Goal: Task Accomplishment & Management: Complete application form

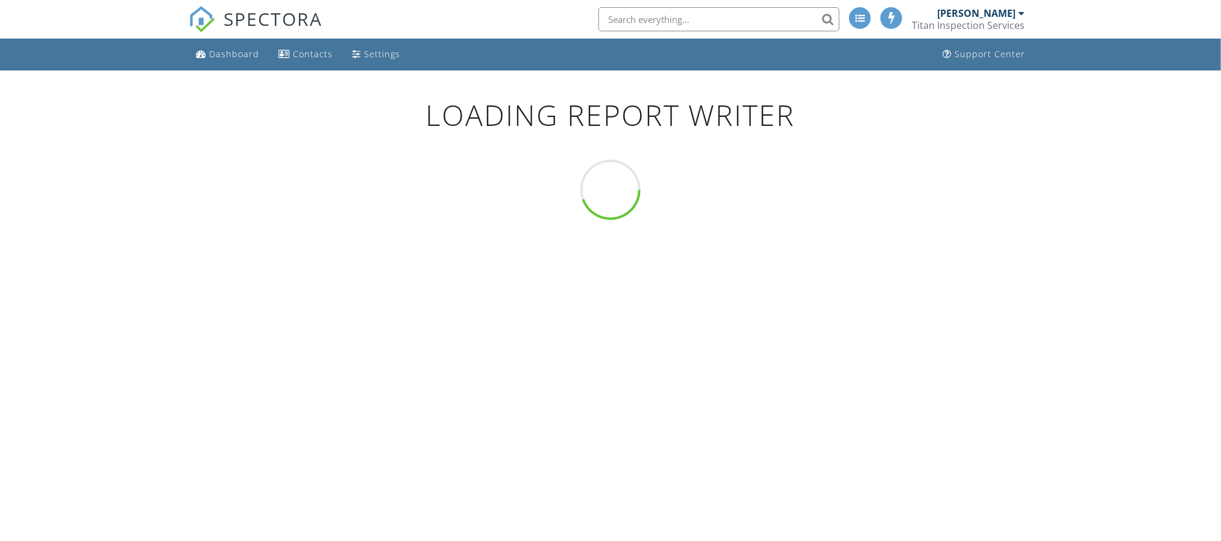
scroll to position [71, 0]
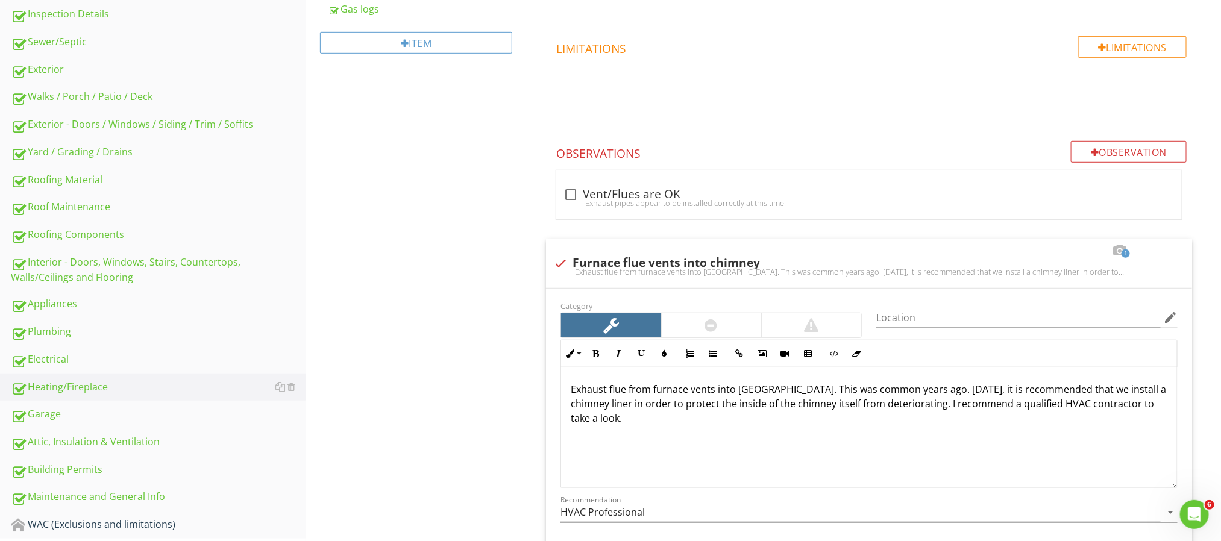
scroll to position [481, 0]
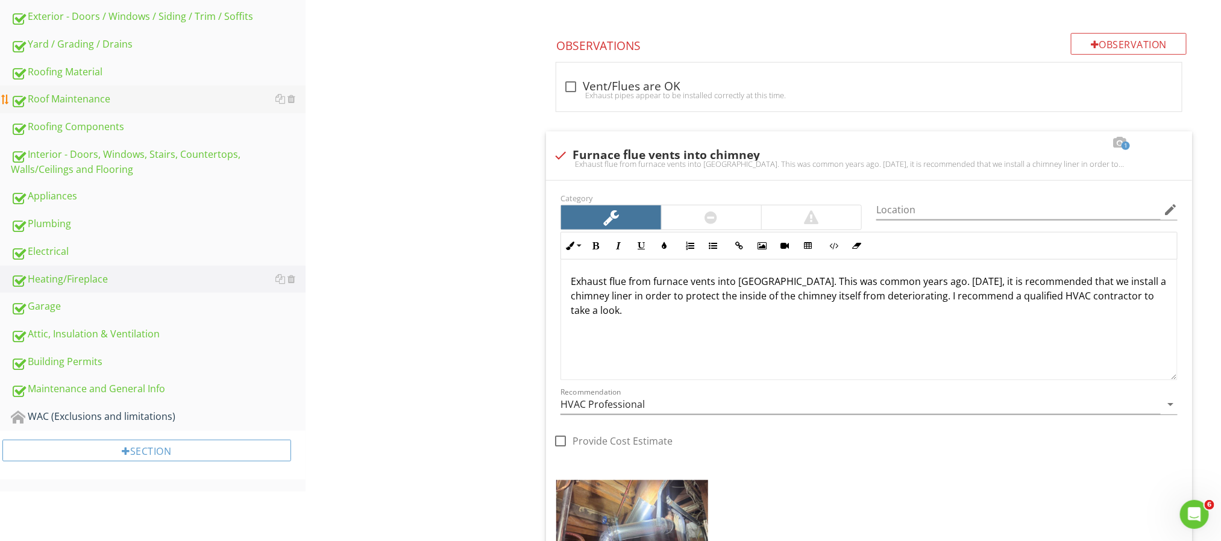
click at [105, 92] on div "Roof Maintenance" at bounding box center [158, 100] width 295 height 16
click at [292, 102] on div at bounding box center [292, 99] width 8 height 10
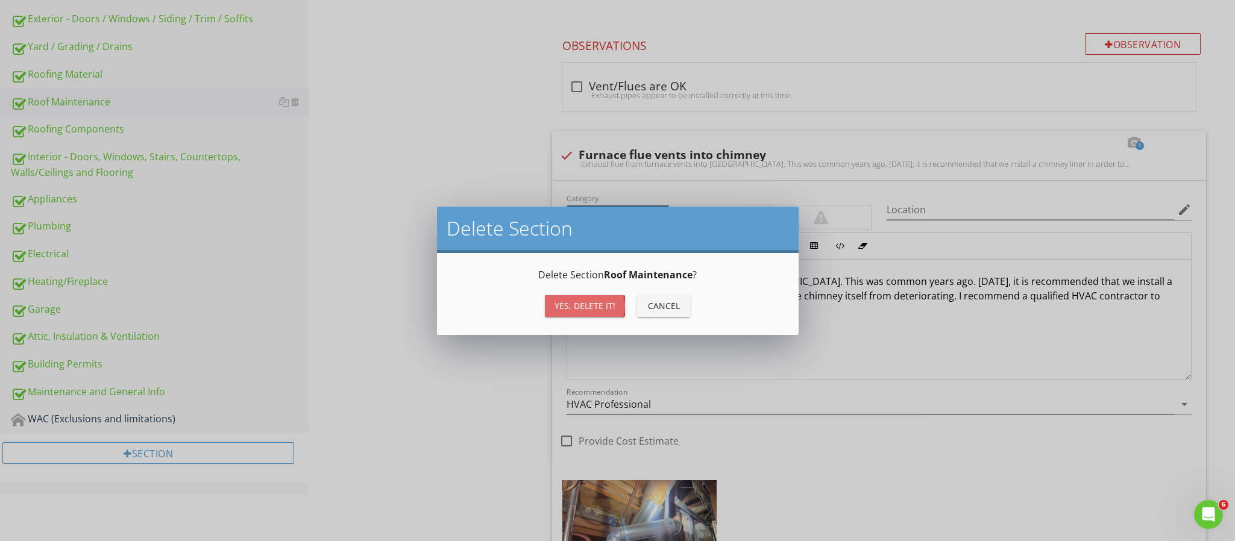
click at [572, 310] on div "Yes, Delete it!" at bounding box center [584, 306] width 61 height 13
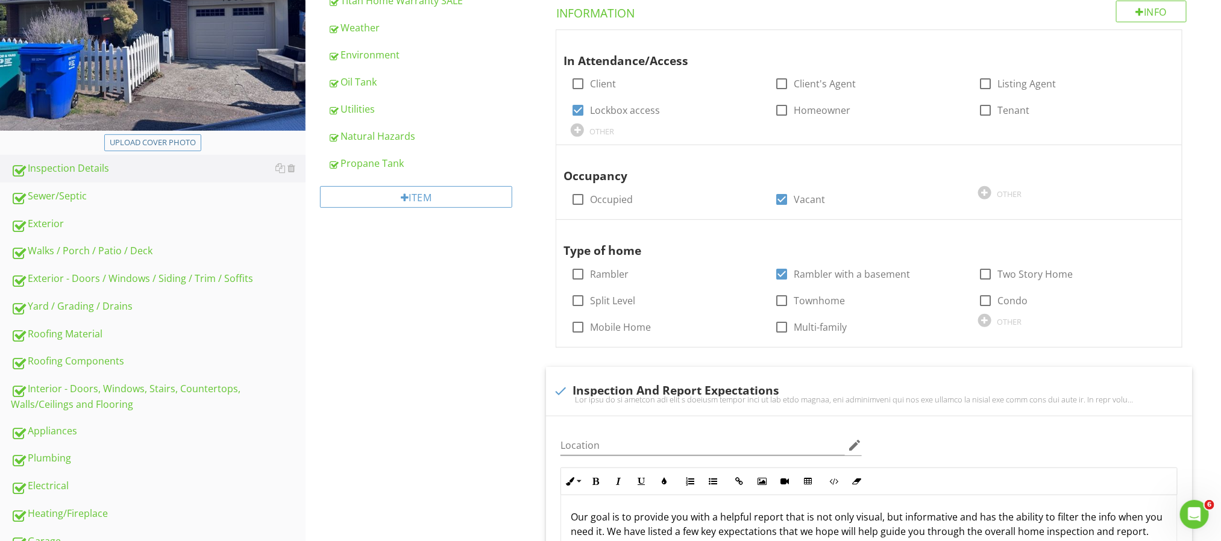
scroll to position [228, 0]
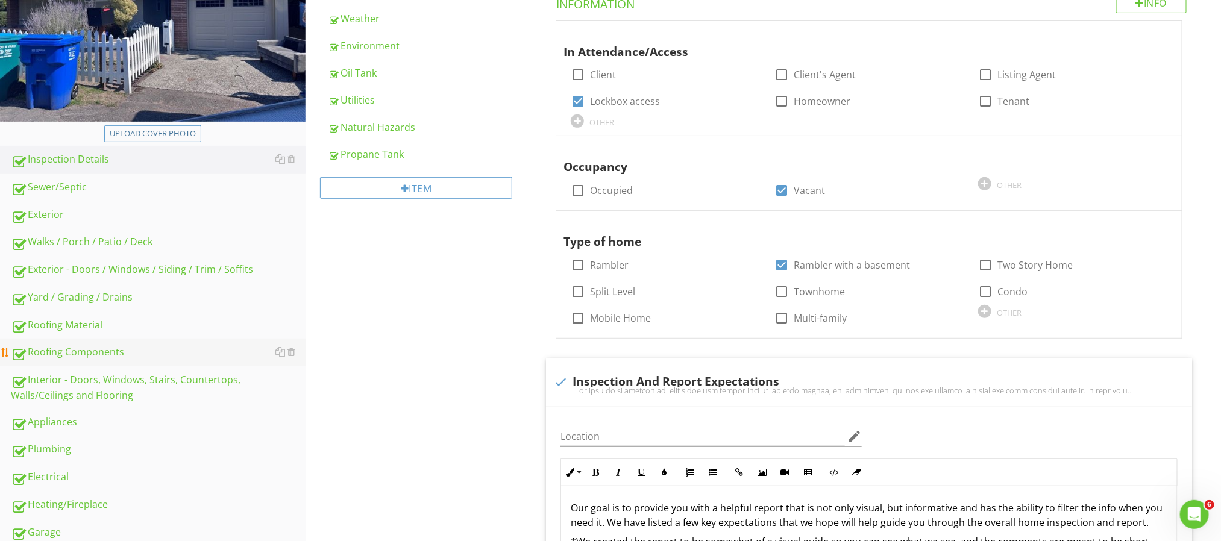
click at [104, 344] on link "Roofing Components" at bounding box center [158, 353] width 295 height 28
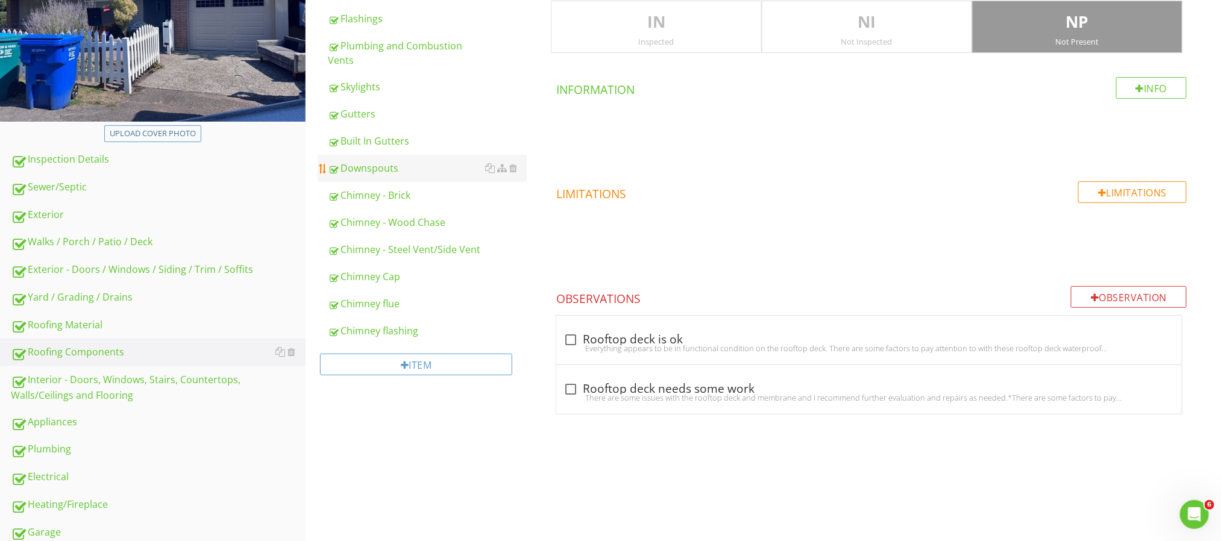
click at [400, 175] on div "Downspouts" at bounding box center [427, 168] width 199 height 14
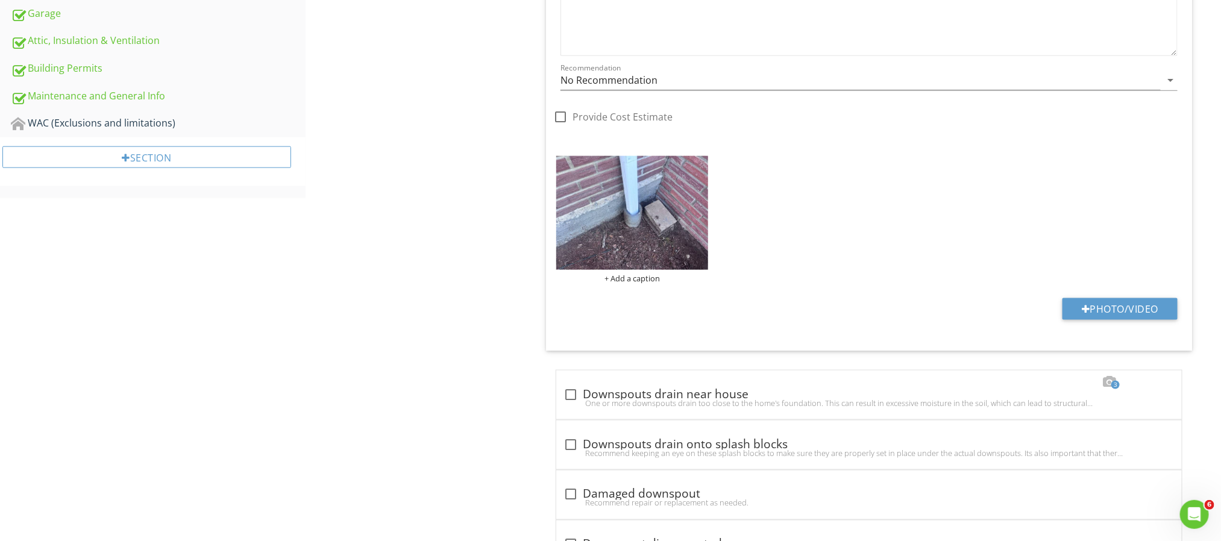
scroll to position [809, 0]
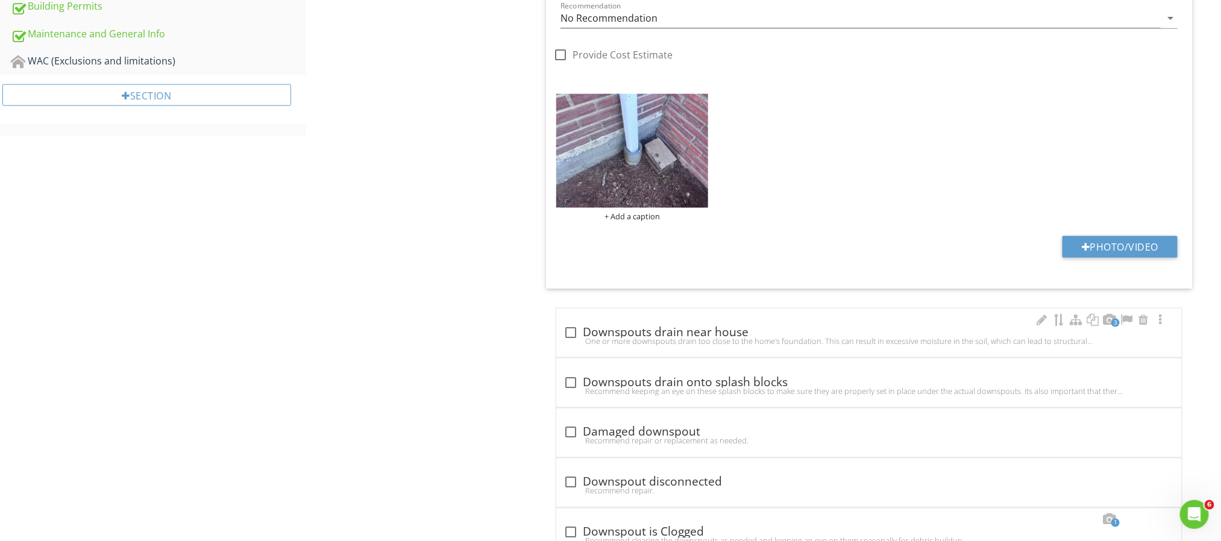
click at [566, 340] on div "One or more downspouts drain too close to the home's foundation. This can resul…" at bounding box center [869, 341] width 611 height 10
checkbox input "true"
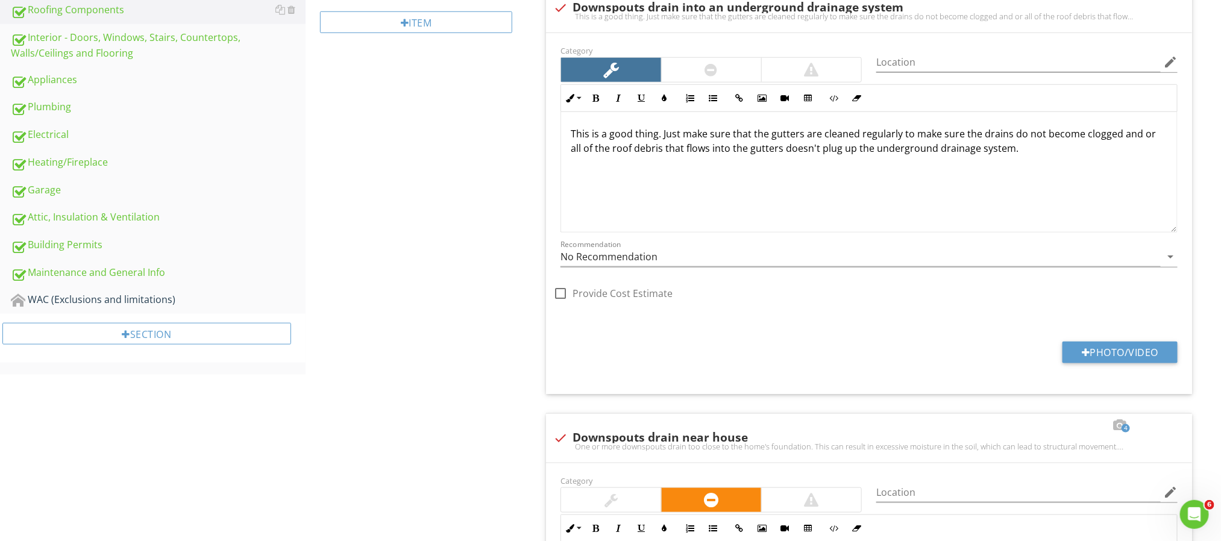
scroll to position [510, 0]
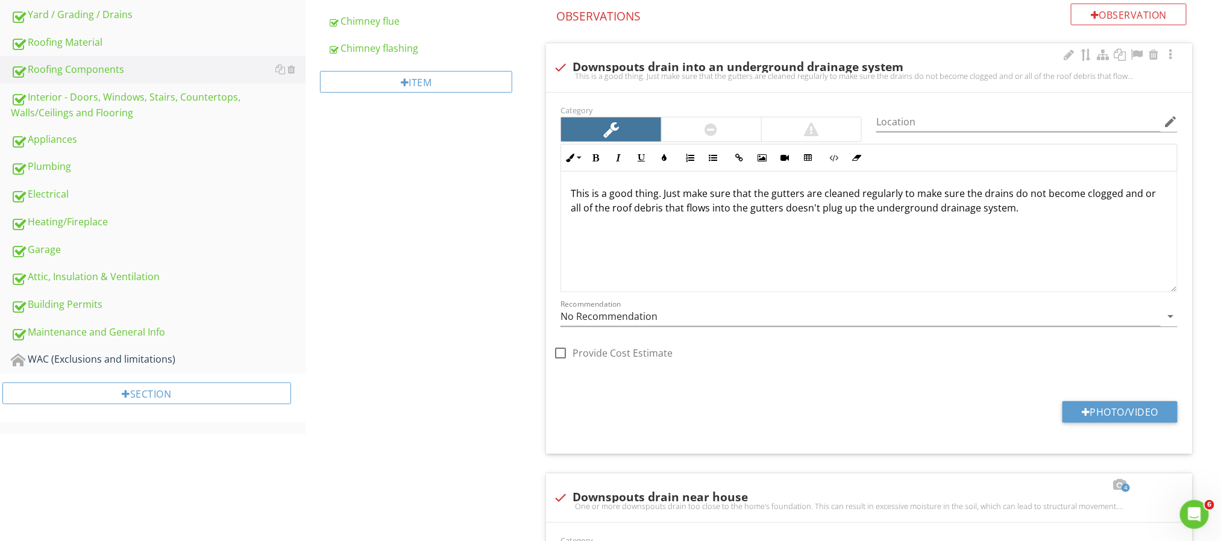
click at [556, 65] on div at bounding box center [560, 67] width 20 height 20
checkbox input "true"
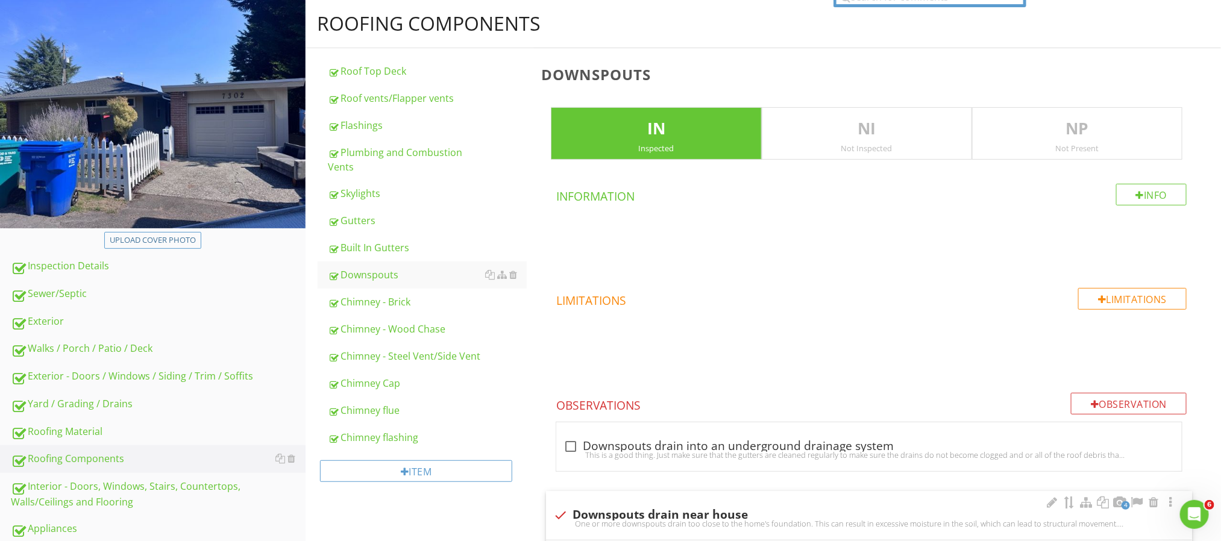
scroll to position [0, 0]
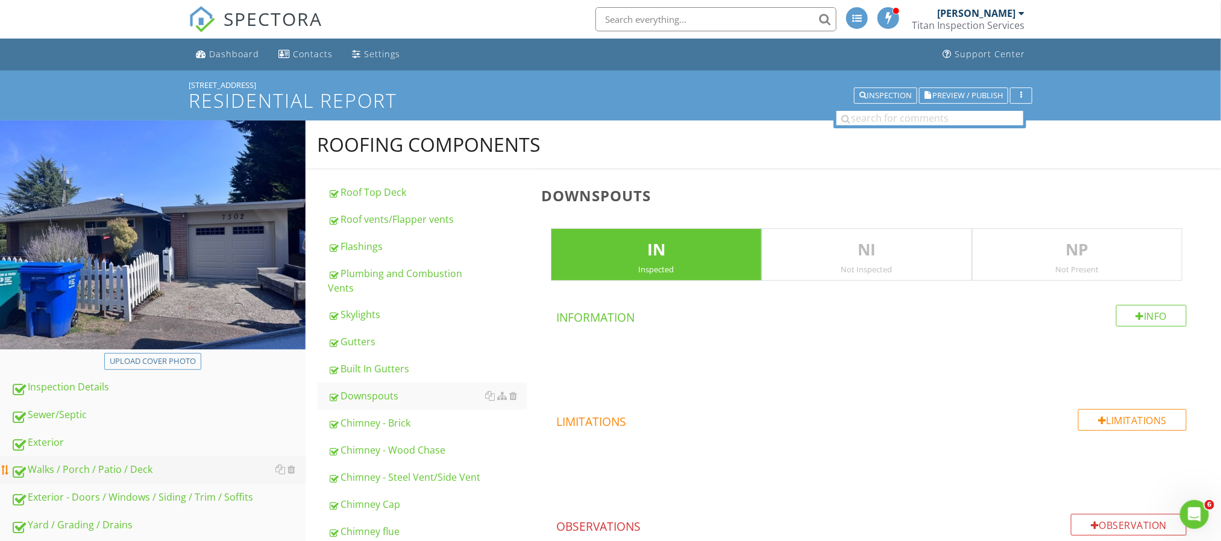
click at [114, 468] on div "Walks / Porch / Patio / Deck" at bounding box center [158, 470] width 295 height 16
type textarea "<p>One or more downspouts drain too close to the home's foundation. This can re…"
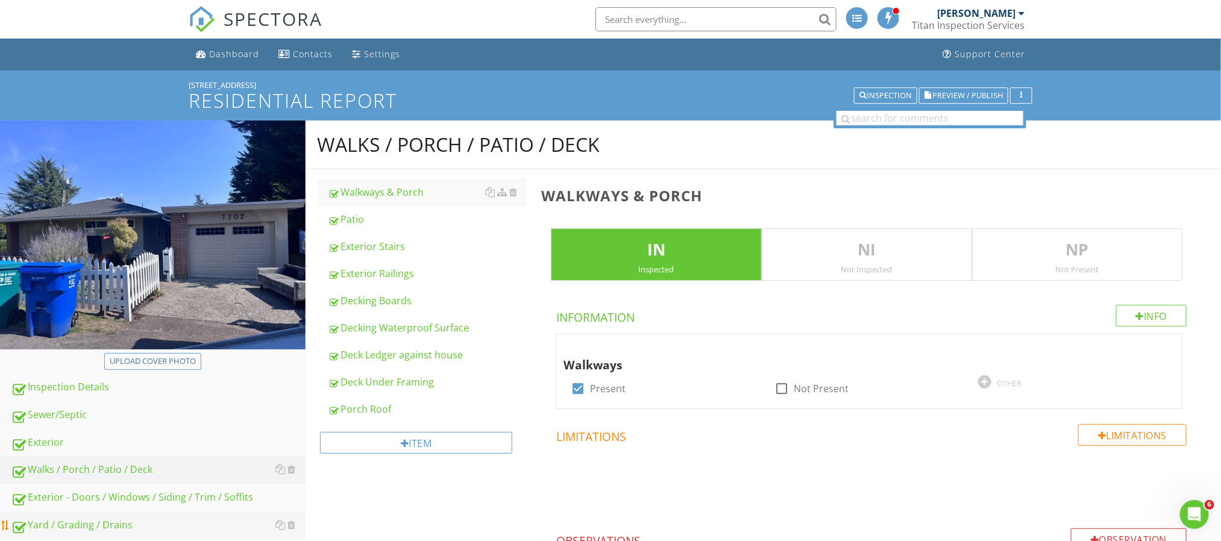
click at [116, 518] on div "Yard / Grading / Drains" at bounding box center [158, 526] width 295 height 16
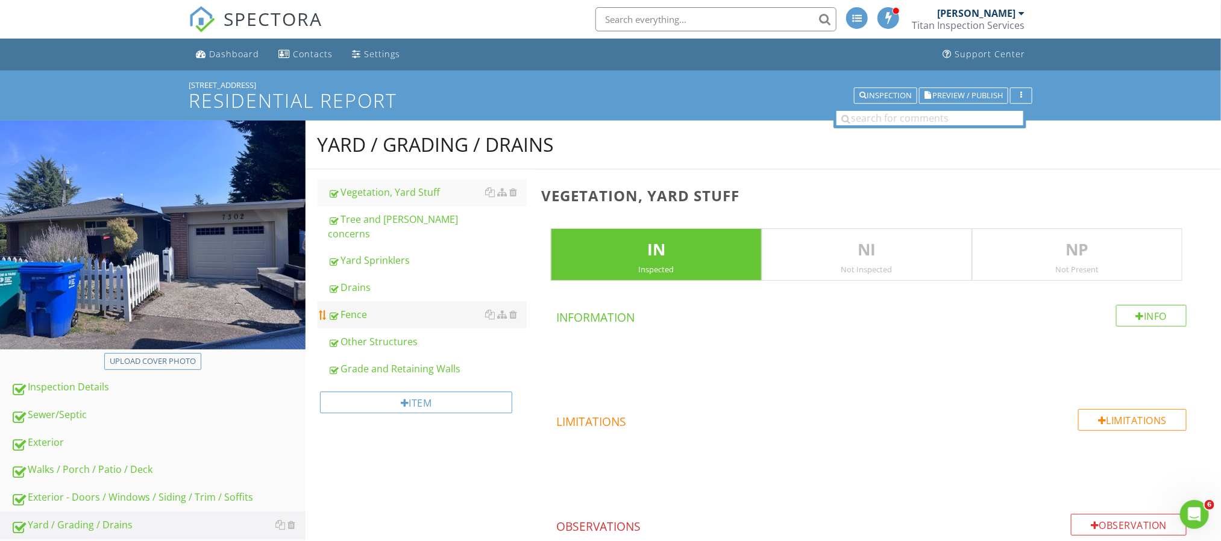
click at [375, 307] on div "Fence" at bounding box center [427, 314] width 199 height 14
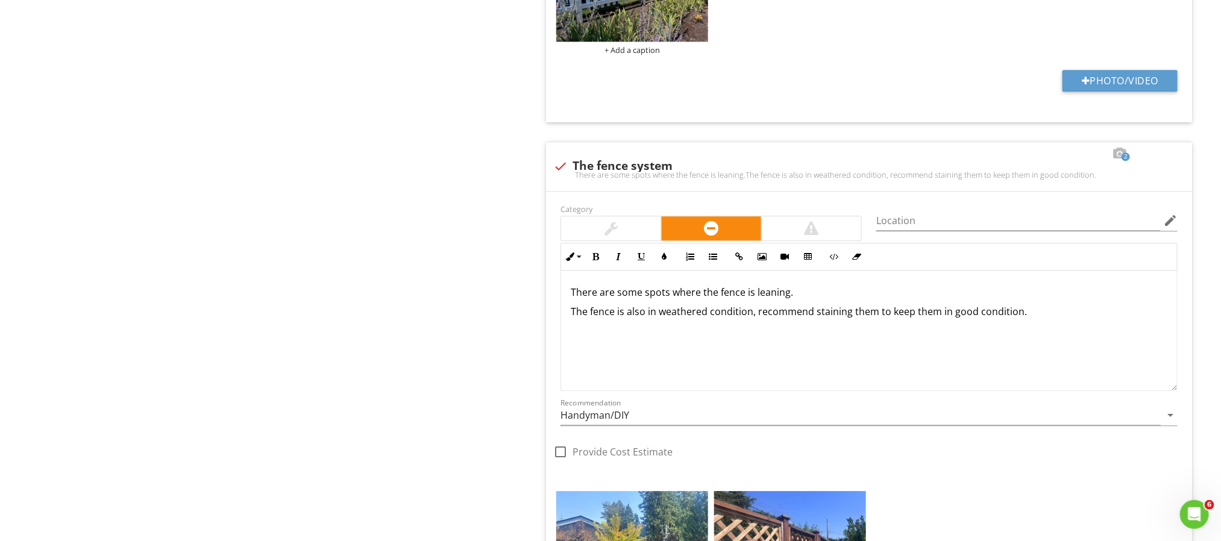
scroll to position [1616, 0]
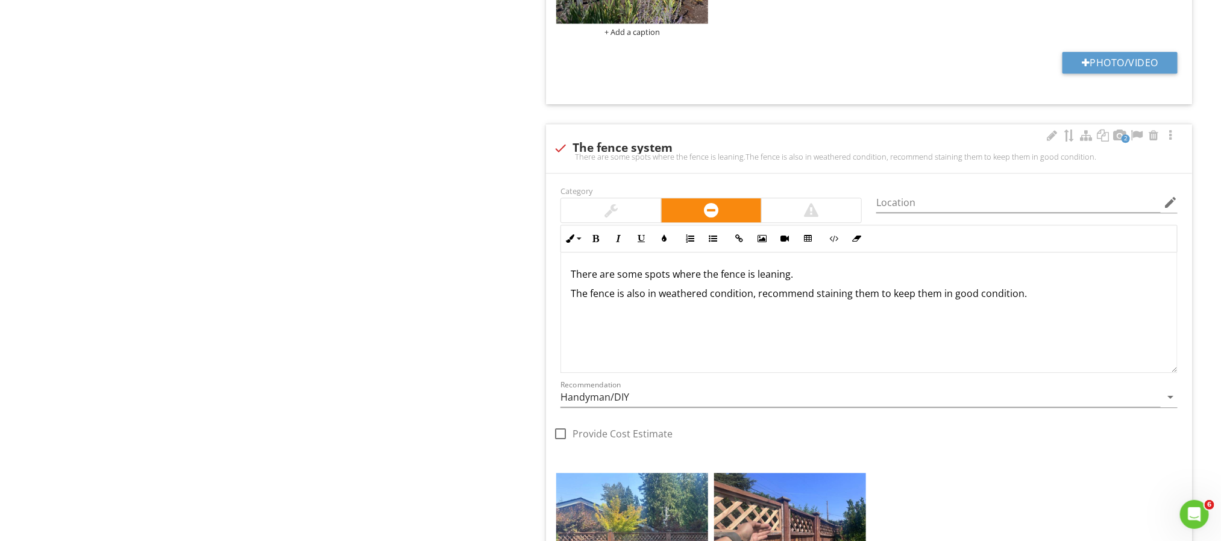
click at [605, 210] on div at bounding box center [611, 210] width 13 height 14
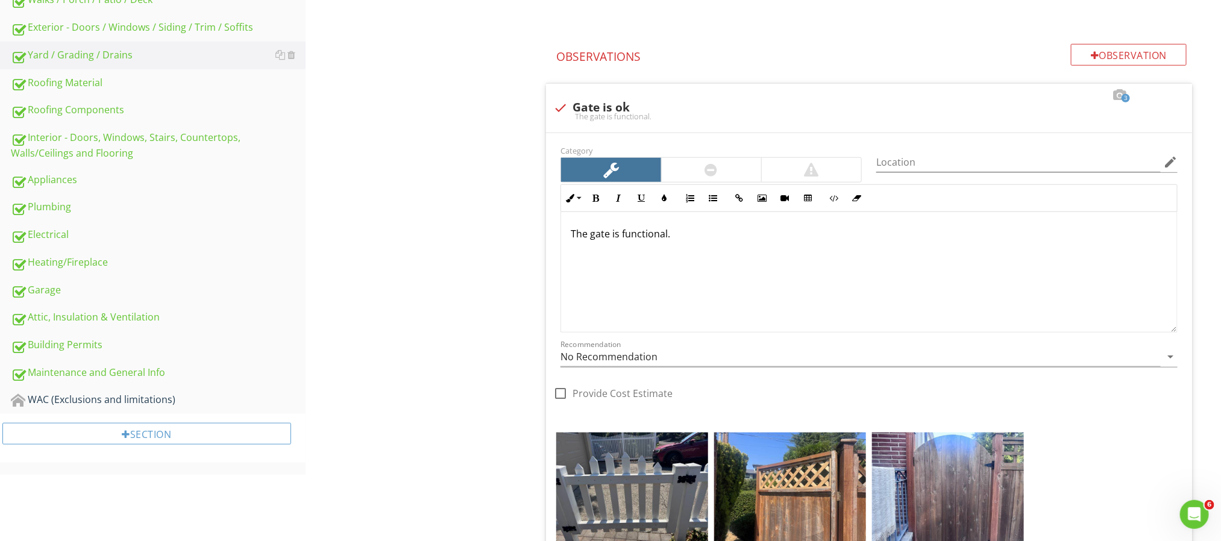
scroll to position [474, 0]
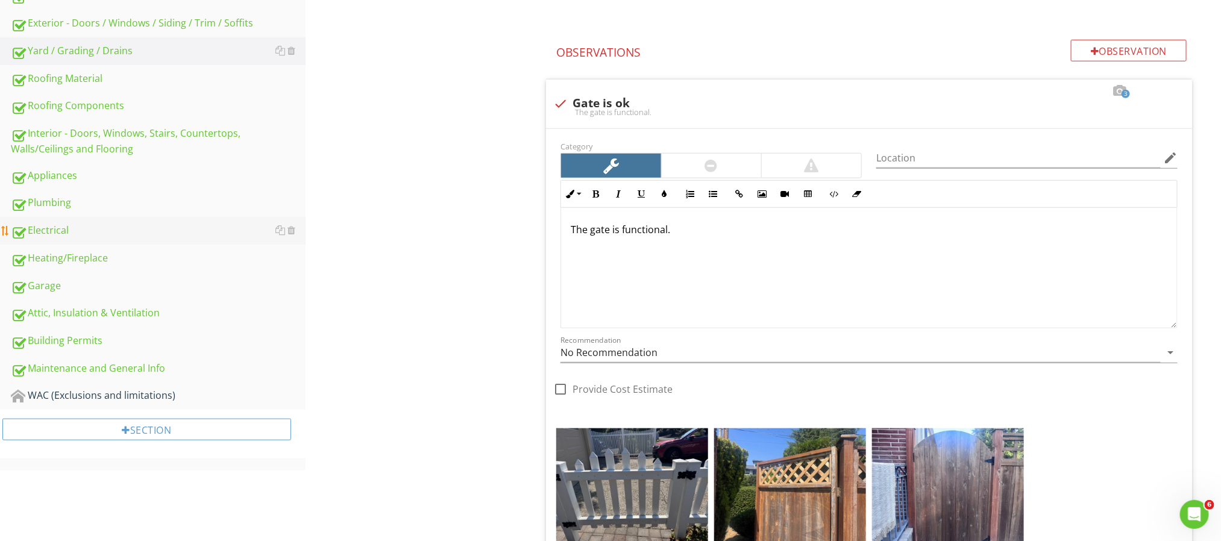
click at [80, 234] on div "Electrical" at bounding box center [158, 231] width 295 height 16
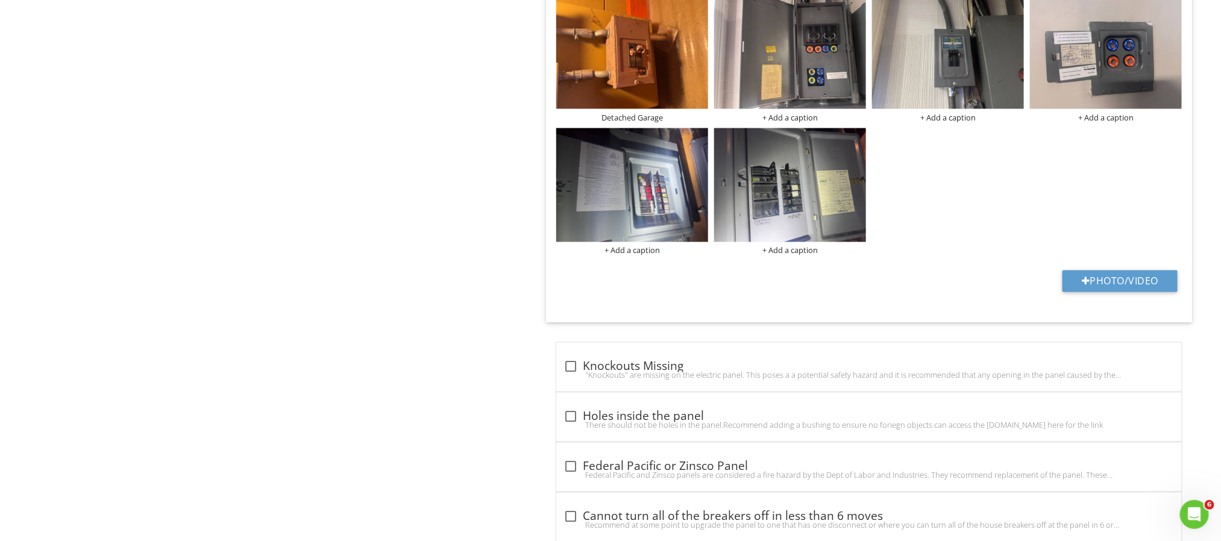
scroll to position [1060, 0]
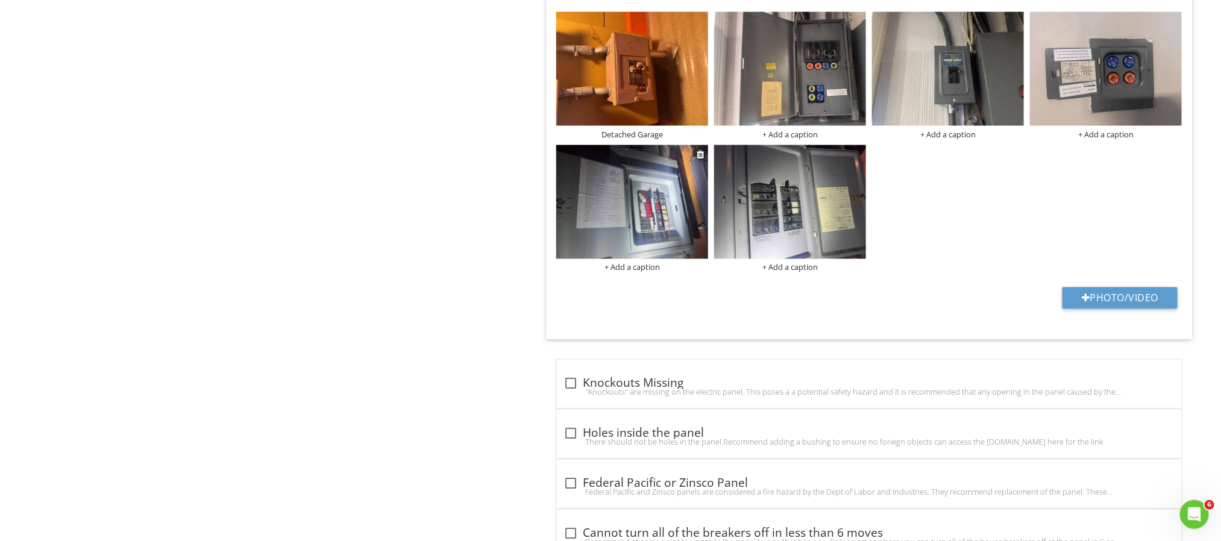
click at [617, 179] on img at bounding box center [632, 202] width 152 height 114
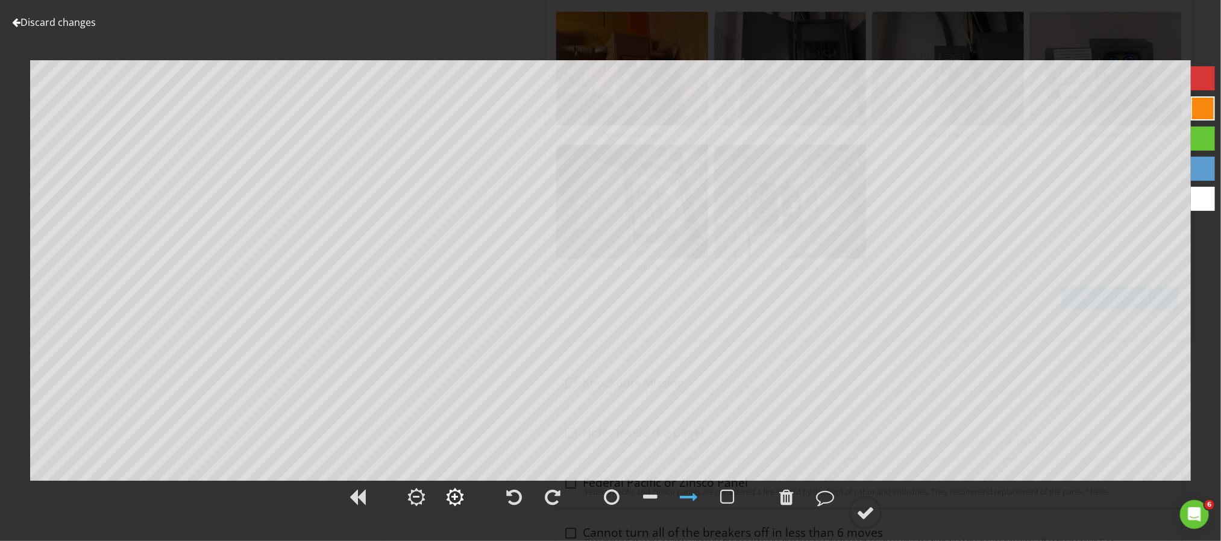
click at [454, 498] on div at bounding box center [455, 497] width 7 height 8
click at [858, 509] on div at bounding box center [865, 513] width 18 height 18
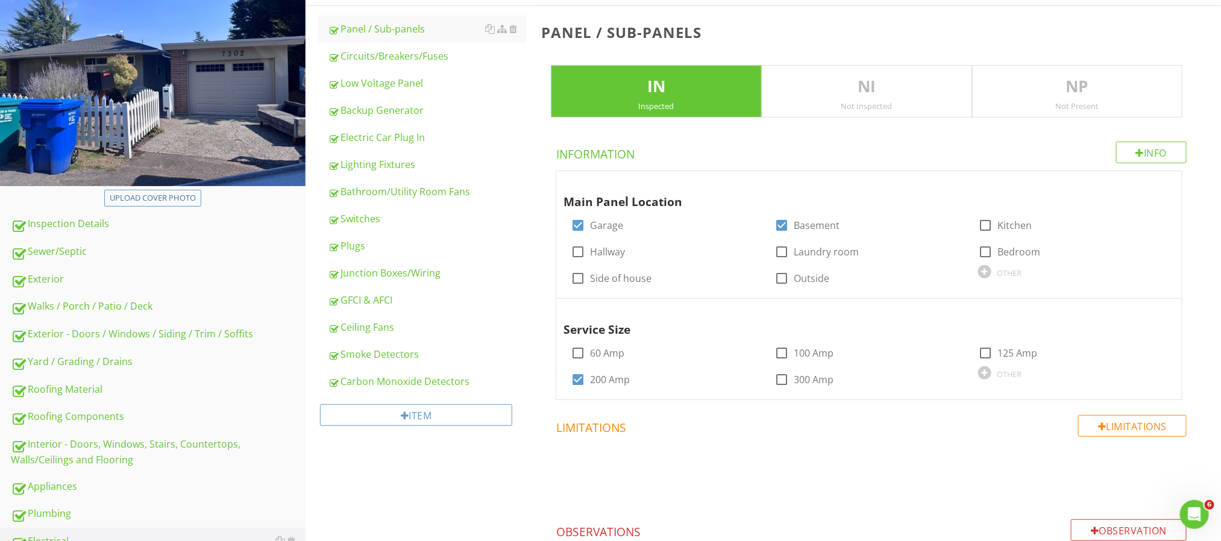
scroll to position [152, 0]
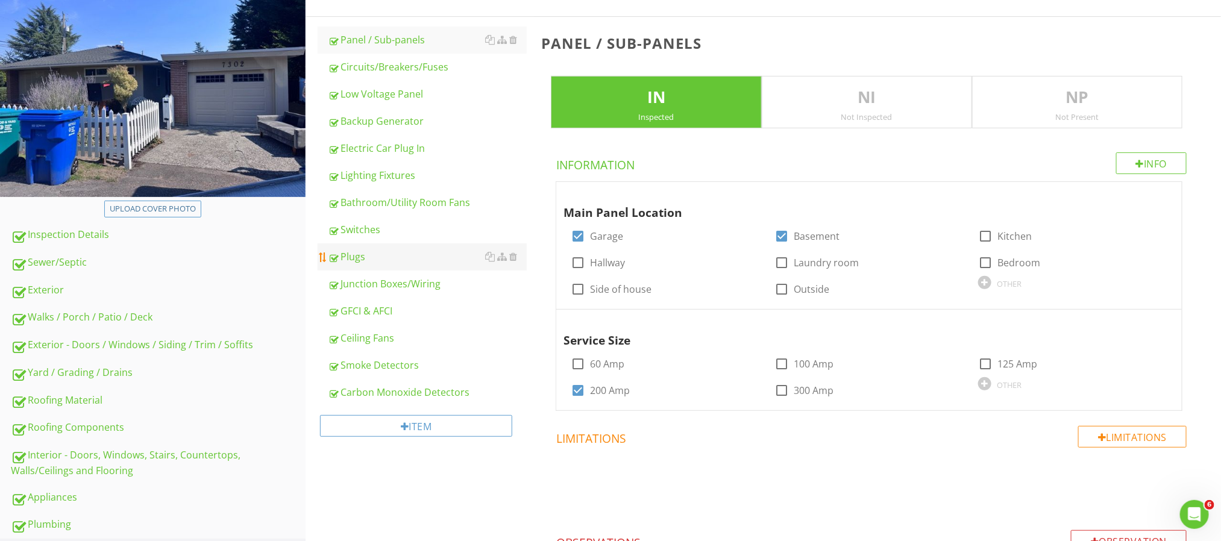
click at [383, 256] on div "Plugs" at bounding box center [427, 257] width 199 height 14
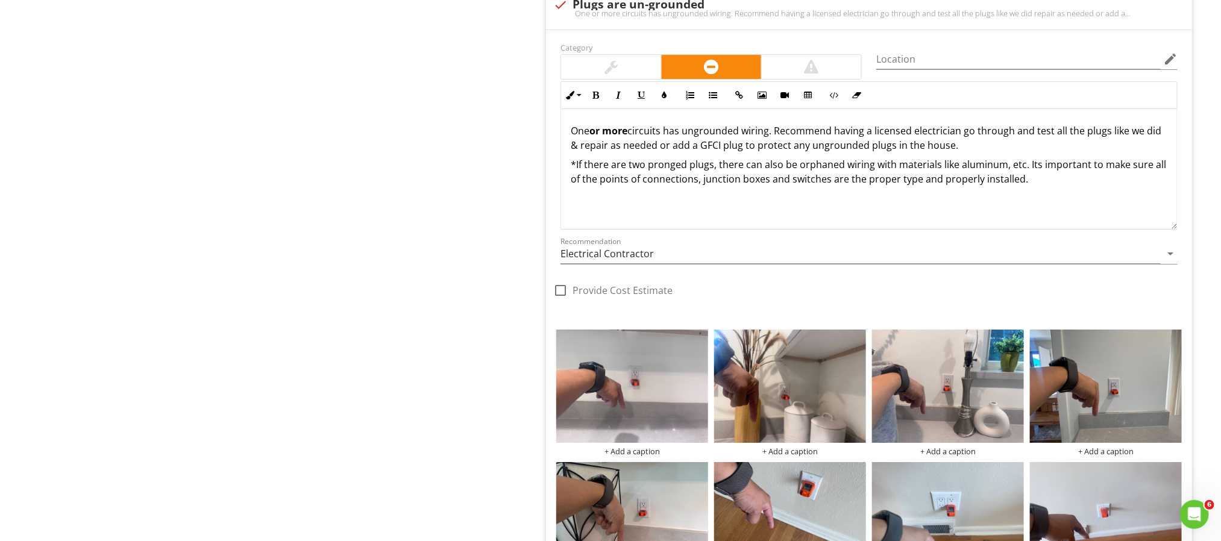
scroll to position [1962, 0]
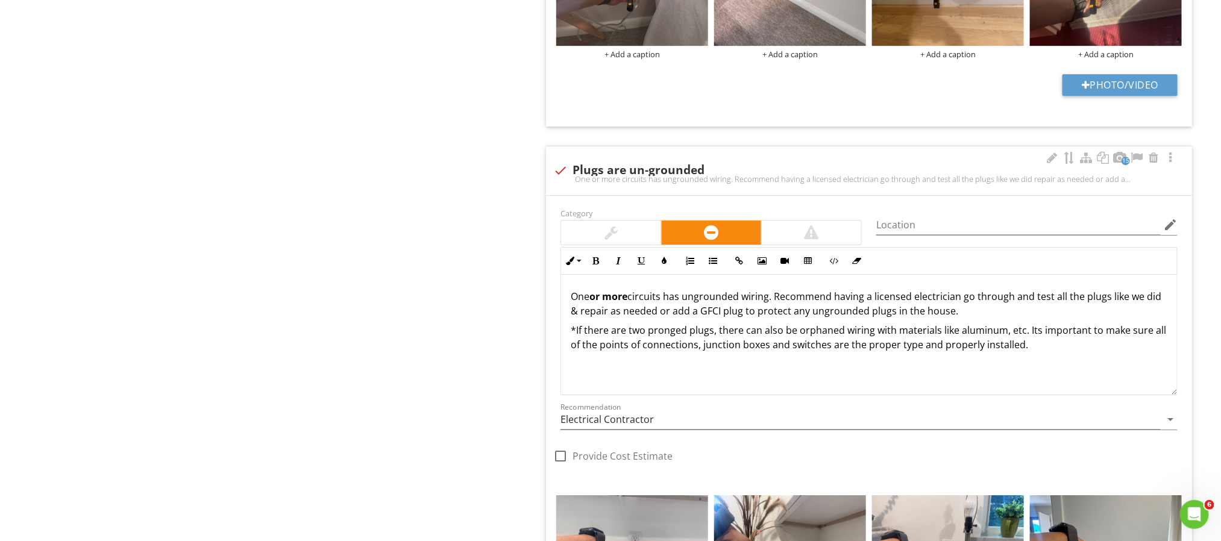
click at [1052, 367] on div "One or more circuits has ungrounded wiring. Recommend having a licensed electri…" at bounding box center [869, 335] width 616 height 121
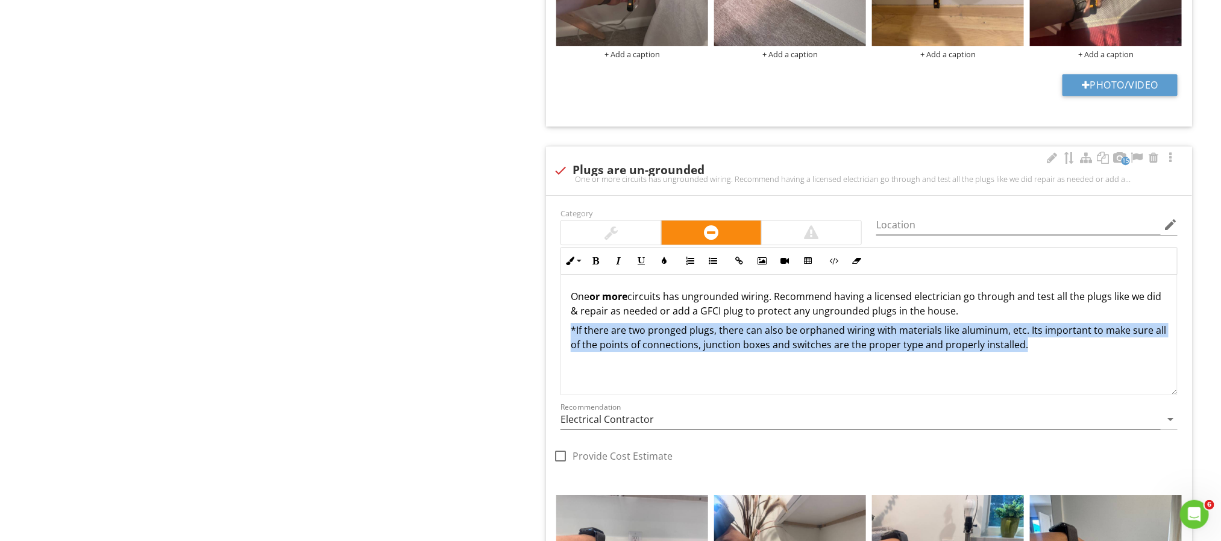
click at [1052, 367] on div "One or more circuits has ungrounded wiring. Recommend having a licensed electri…" at bounding box center [869, 335] width 616 height 121
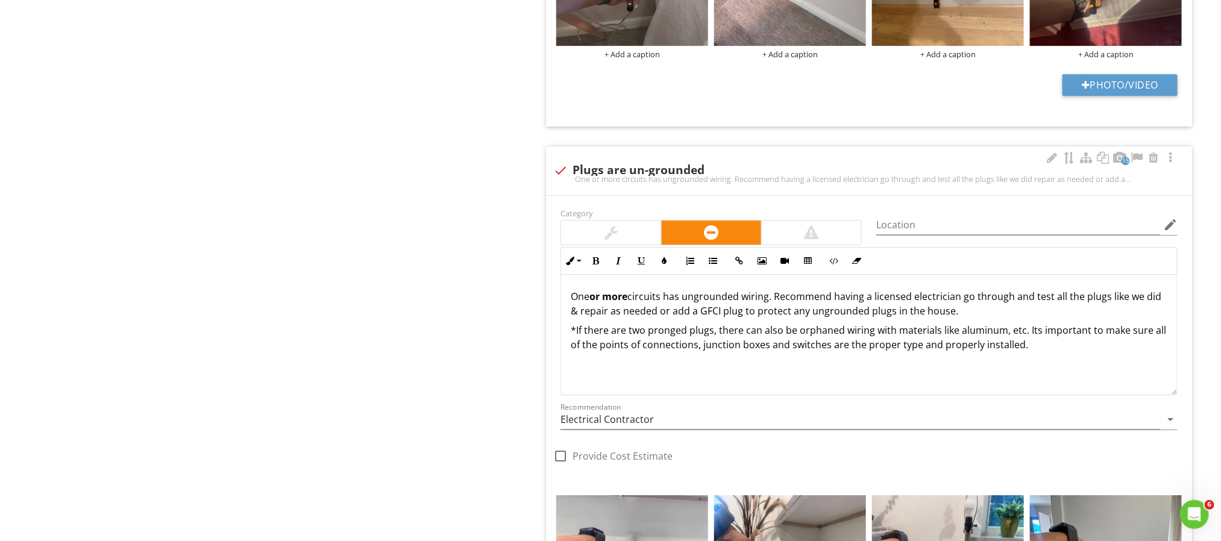
click at [1035, 352] on p "*If there are two pronged plugs, there can also be orphaned wiring with materia…" at bounding box center [869, 337] width 597 height 29
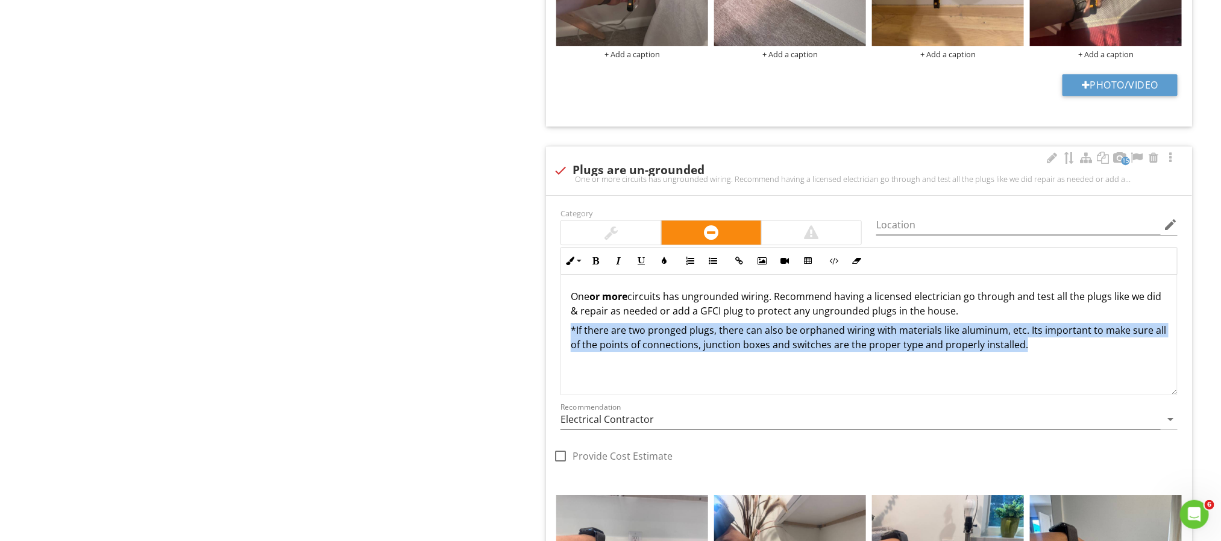
click at [1035, 352] on p "*If there are two pronged plugs, there can also be orphaned wiring with materia…" at bounding box center [869, 337] width 597 height 29
click at [1069, 362] on div "One or more circuits has ungrounded wiring. Recommend having a licensed electri…" at bounding box center [869, 335] width 616 height 121
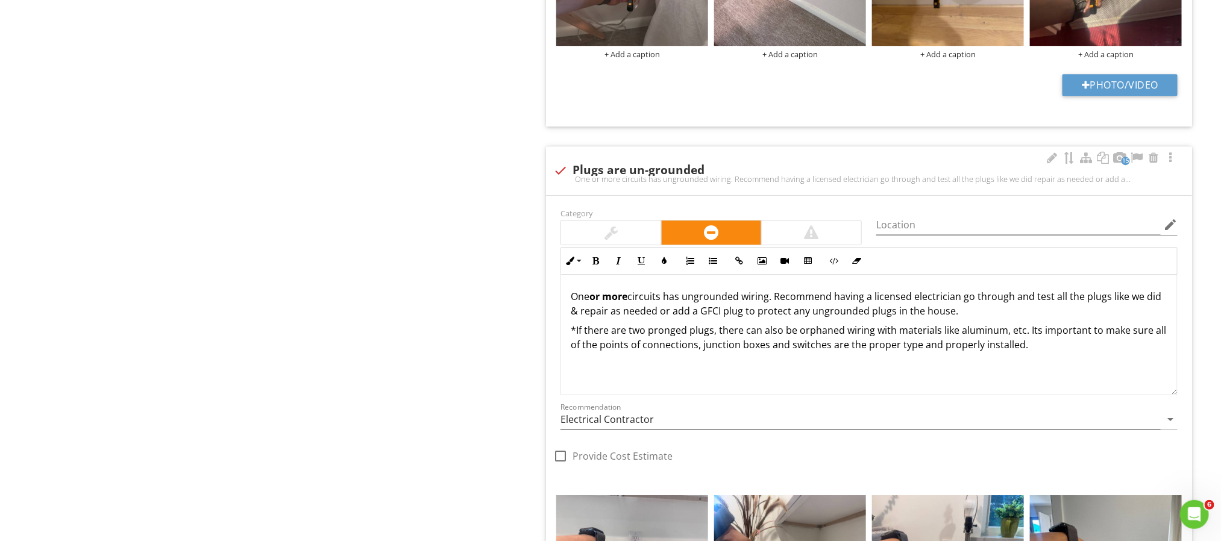
click at [1069, 362] on div "One or more circuits has ungrounded wiring. Recommend having a licensed electri…" at bounding box center [869, 335] width 616 height 121
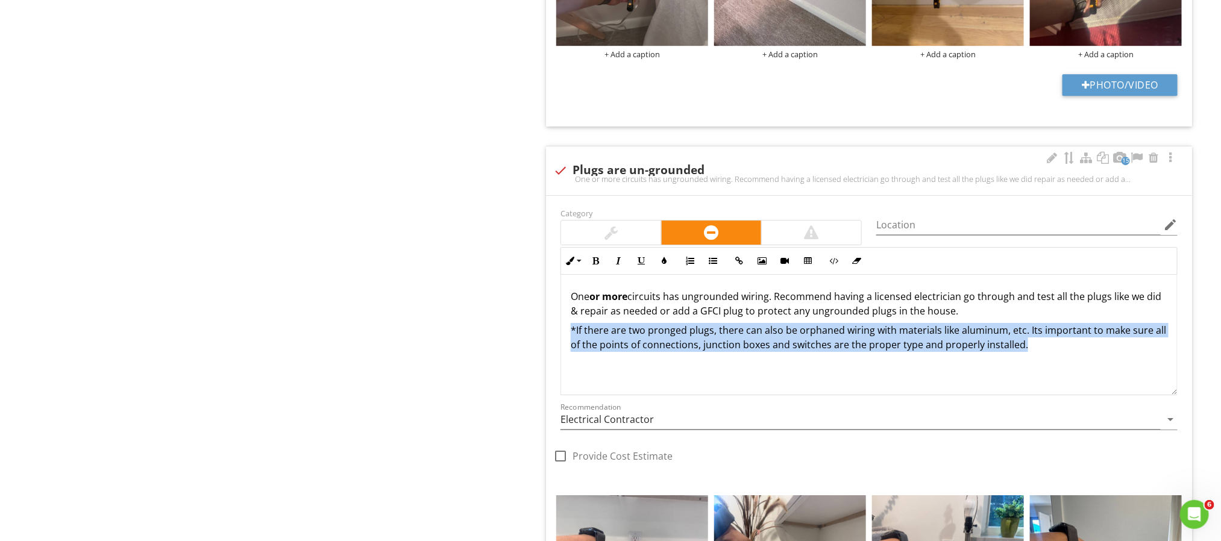
click at [1069, 362] on div "One or more circuits has ungrounded wiring. Recommend having a licensed electri…" at bounding box center [869, 335] width 616 height 121
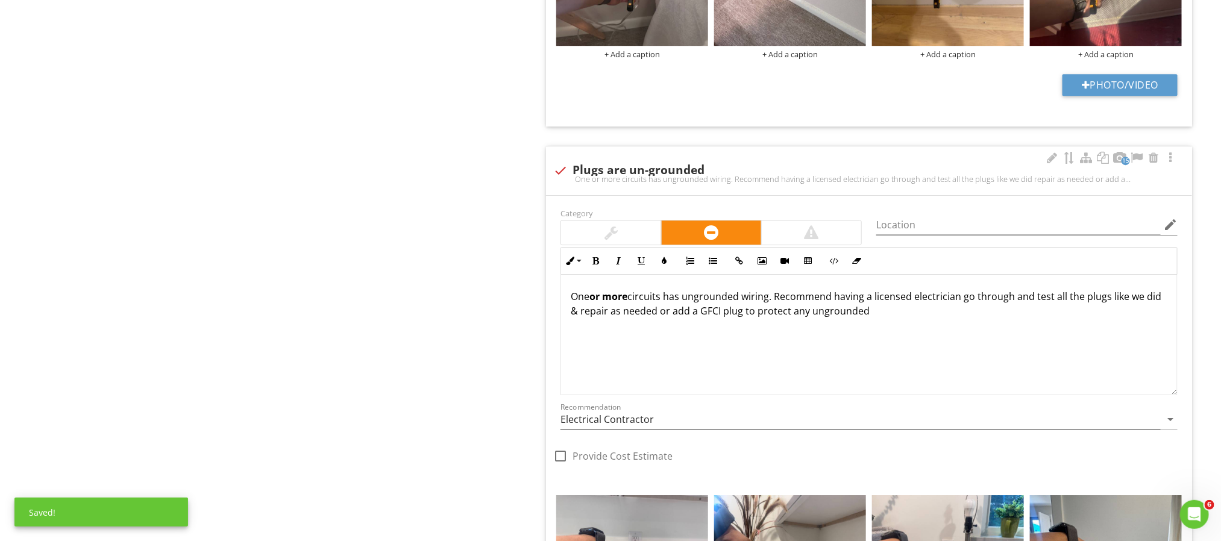
click at [989, 333] on div "One or more circuits has ungrounded wiring. Recommend having a licensed electri…" at bounding box center [869, 335] width 616 height 121
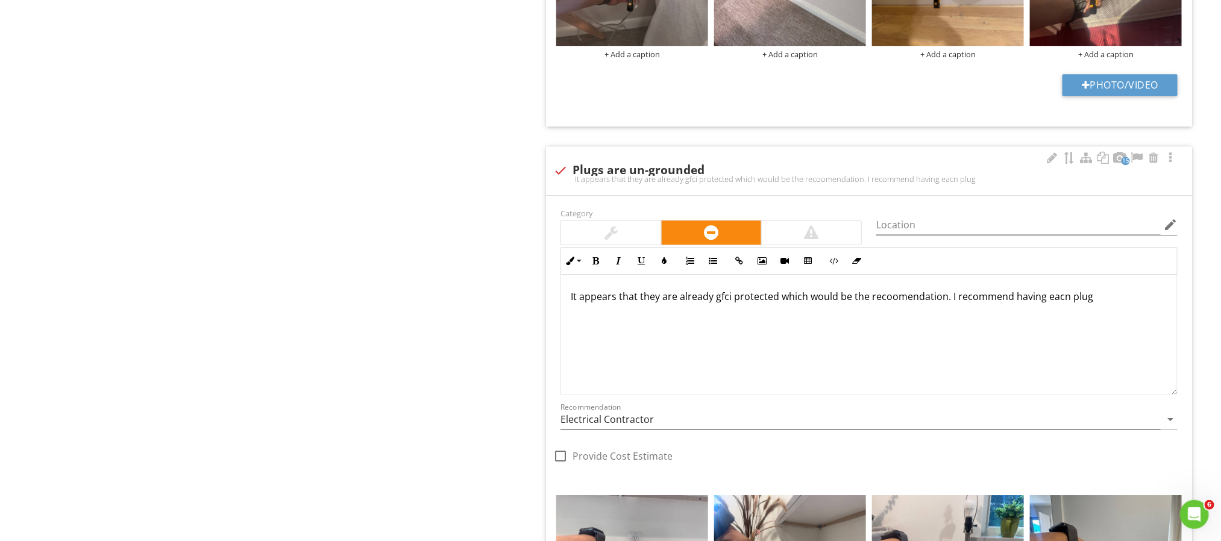
click at [1008, 315] on div "It appears that they are already gfci protected which would be the recoomendati…" at bounding box center [869, 335] width 616 height 121
click at [1108, 304] on p "It appears that they are already gfci protected which would be the recoomendati…" at bounding box center [869, 296] width 597 height 14
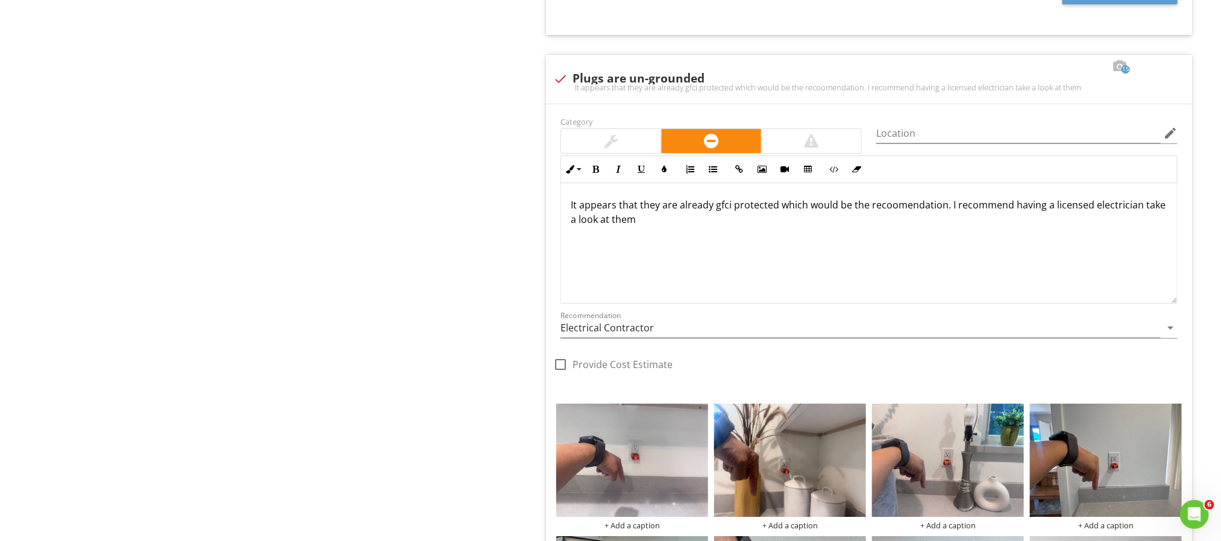
scroll to position [2047, 0]
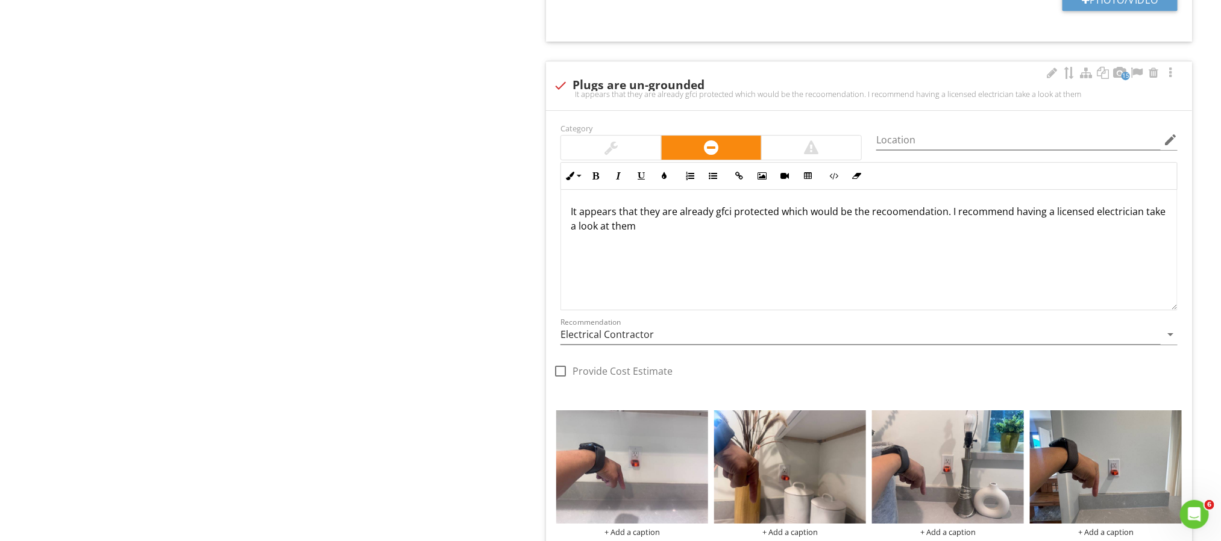
click at [942, 222] on p "It appears that they are already gfci protected which would be the recoomendati…" at bounding box center [869, 218] width 597 height 29
click at [657, 223] on p "It appears that they are already gfci protected which would normally be the rec…" at bounding box center [869, 218] width 597 height 29
click at [721, 233] on p "It appears that some are already gfci protected which would normally be the rec…" at bounding box center [869, 218] width 597 height 29
click at [668, 222] on p "It appears that some are already gfci protected which would normally be the rec…" at bounding box center [869, 218] width 597 height 29
click at [1027, 218] on p "It appears that some circuits are already gfci protected which would normally b…" at bounding box center [869, 218] width 597 height 29
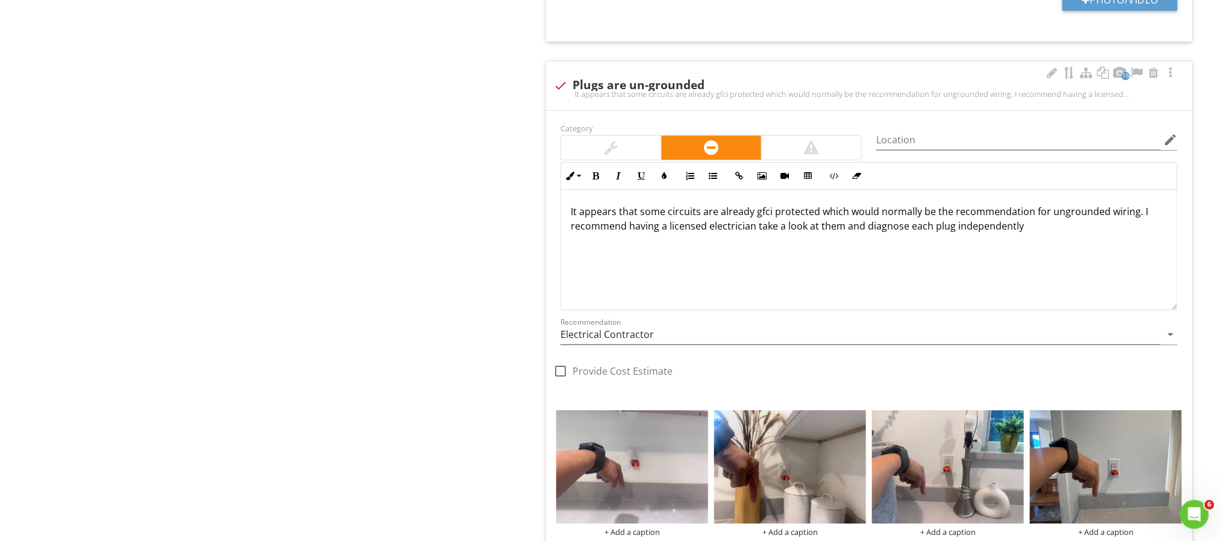
click at [1034, 233] on p "It appears that some circuits are already gfci protected which would normally b…" at bounding box center [869, 218] width 597 height 29
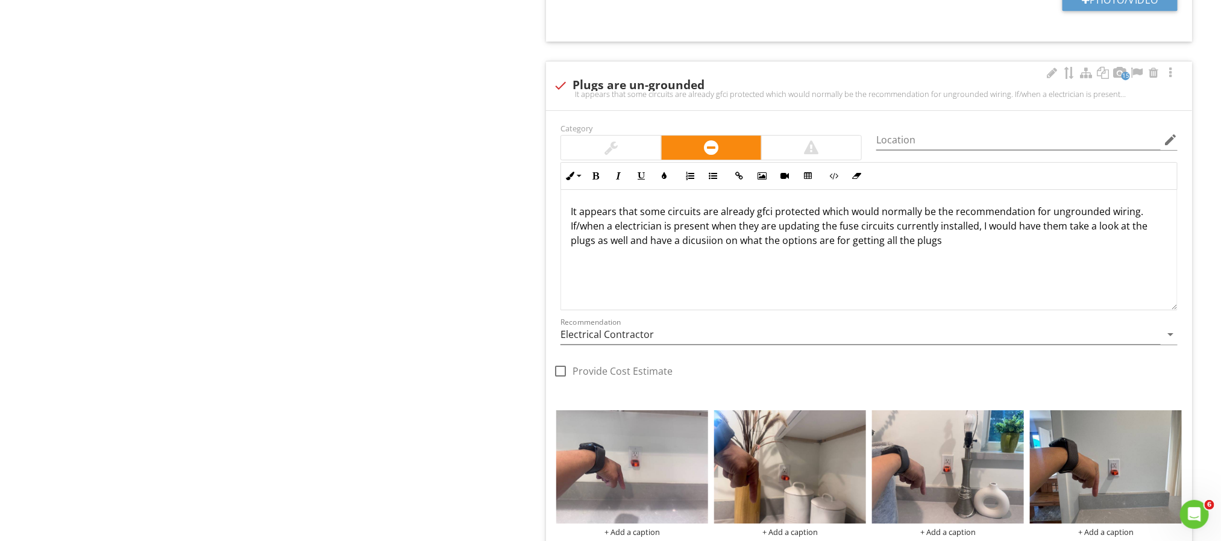
click at [615, 236] on p "It appears that some circuits are already gfci protected which would normally b…" at bounding box center [869, 225] width 597 height 43
click at [720, 236] on p "It appears that some circuits are already gfci protected which would normally b…" at bounding box center [869, 225] width 597 height 43
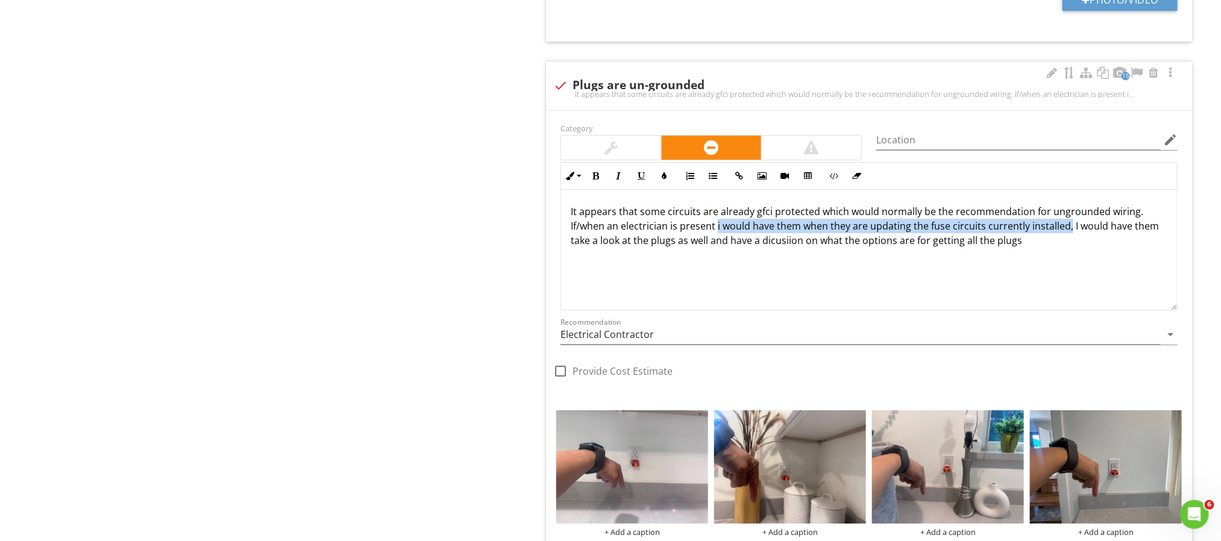
drag, startPoint x: 716, startPoint y: 234, endPoint x: 1067, endPoint y: 242, distance: 351.5
click at [1067, 242] on p "It appears that some circuits are already gfci protected which would normally b…" at bounding box center [869, 225] width 597 height 43
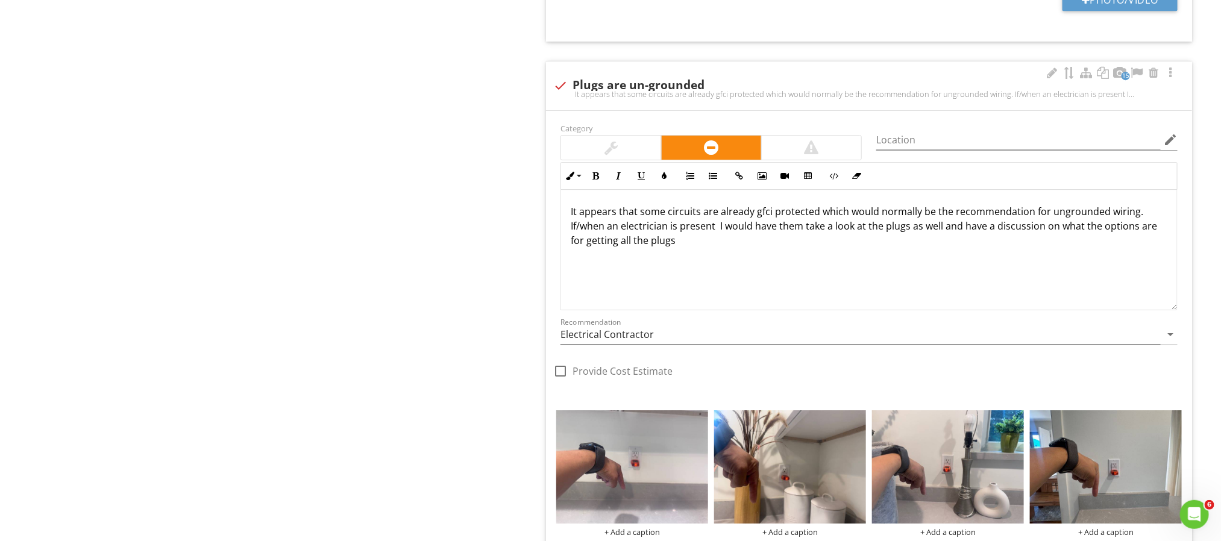
click at [718, 239] on p "It appears that some circuits are already gfci protected which would normally b…" at bounding box center [869, 225] width 597 height 43
click at [855, 246] on p "It appears that some circuits are already gfci protected which would normally b…" at bounding box center [869, 225] width 597 height 43
drag, startPoint x: 767, startPoint y: 221, endPoint x: 761, endPoint y: 218, distance: 6.7
click at [758, 216] on p "It appears that some circuits are already gfci protected which would normally b…" at bounding box center [869, 225] width 597 height 43
click at [767, 219] on p "It appears that some circuits are already gfci protected which would normally b…" at bounding box center [869, 225] width 597 height 43
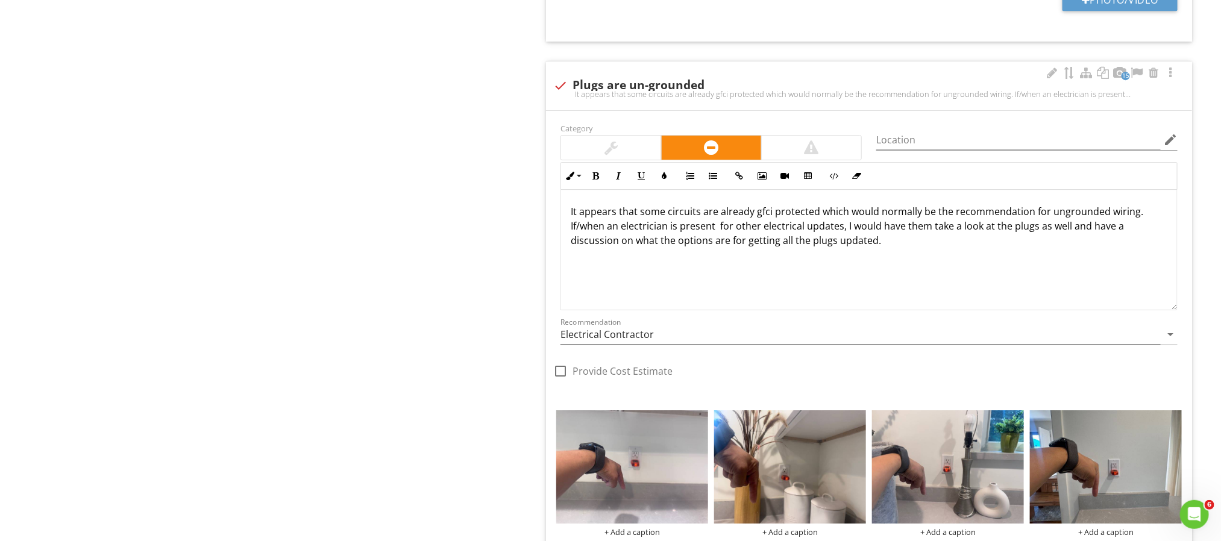
click at [770, 221] on p "It appears that some circuits are already gfci protected which would normally b…" at bounding box center [869, 225] width 597 height 43
click at [987, 269] on div "It appears that some circuits are already GFCI protected which would normally b…" at bounding box center [869, 250] width 616 height 121
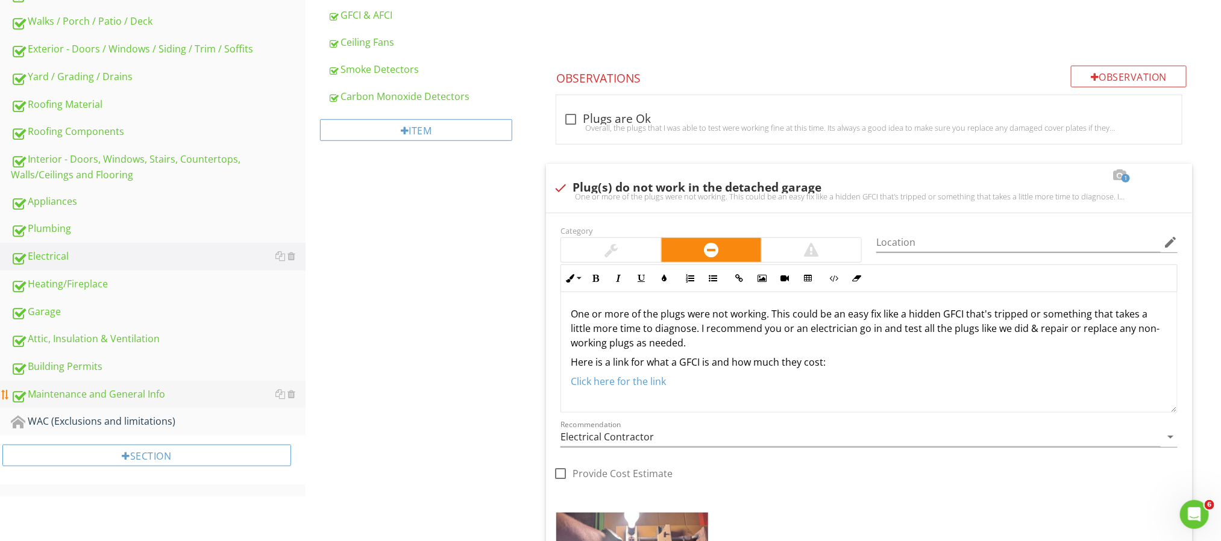
scroll to position [452, 0]
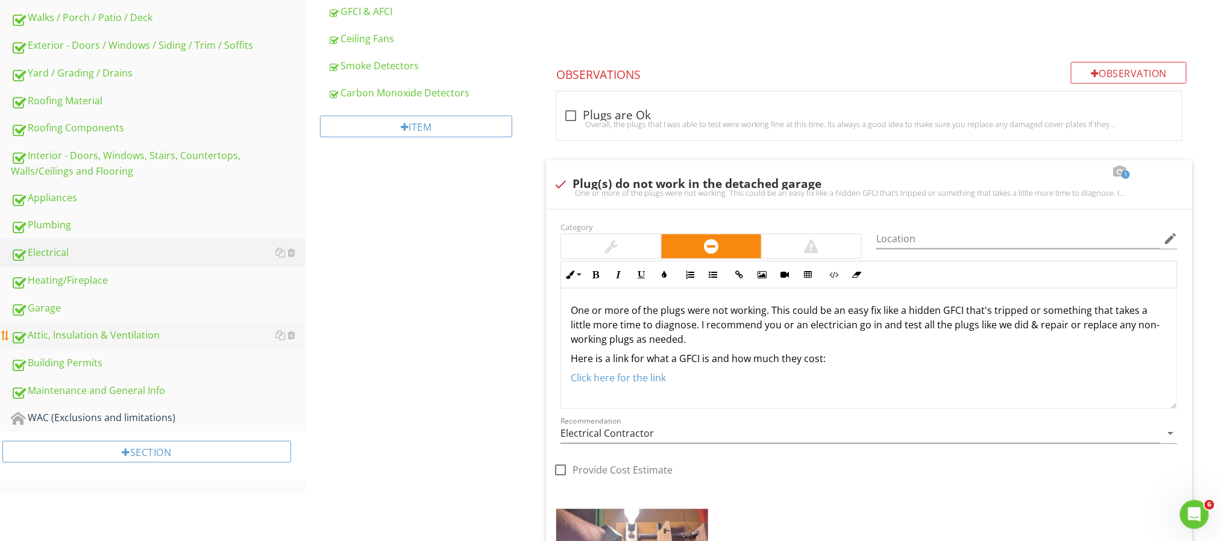
click at [57, 328] on div "Attic, Insulation & Ventilation" at bounding box center [158, 336] width 295 height 16
type textarea "<p>One or more plugs is two prong. I would recommend installing GFCIs to protec…"
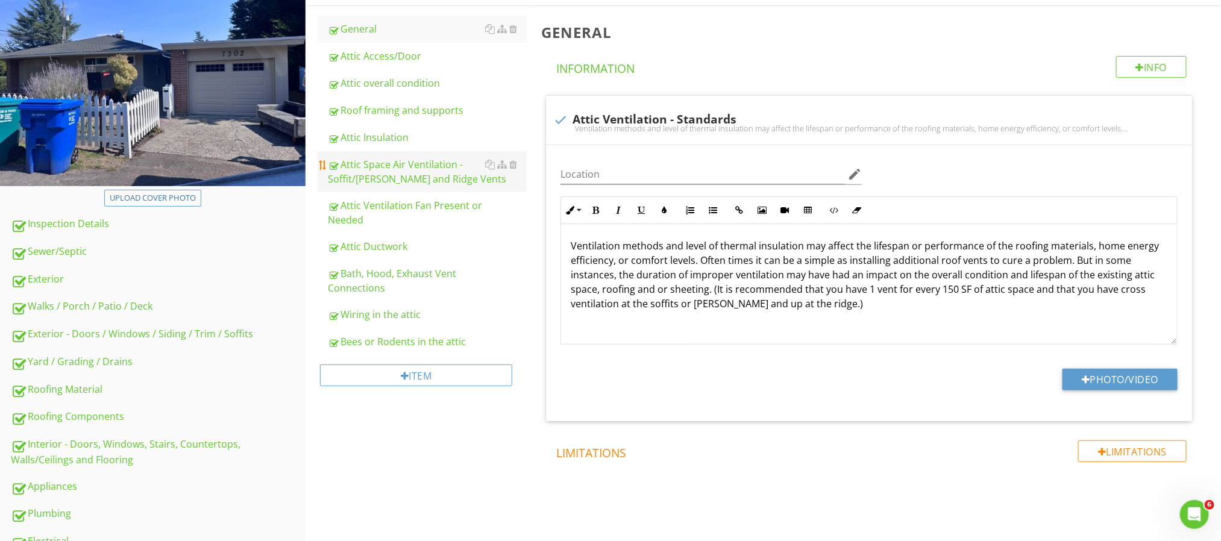
scroll to position [132, 0]
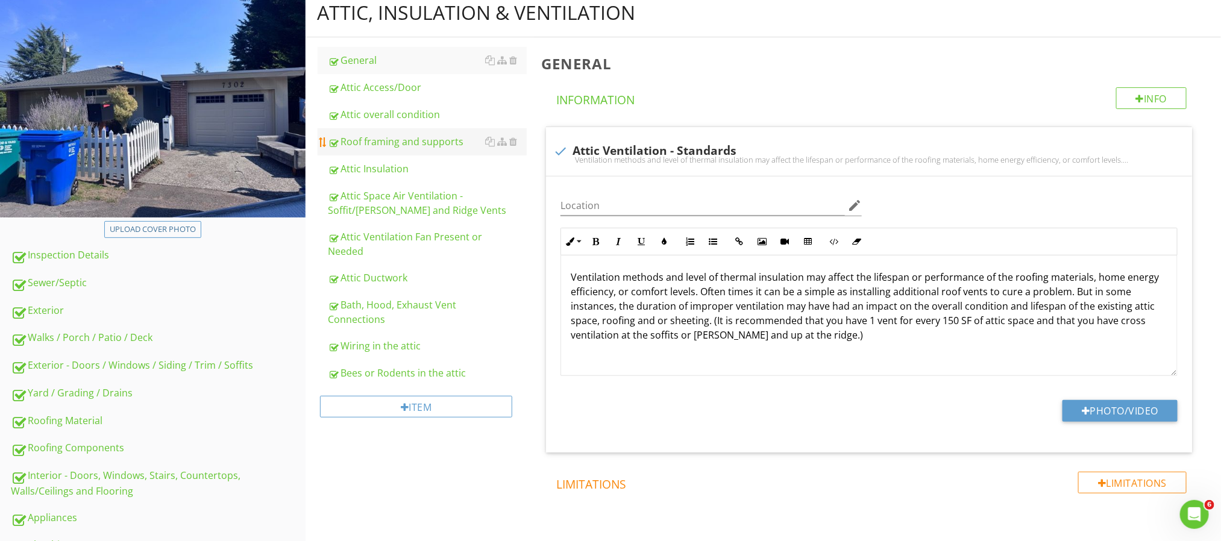
click at [393, 145] on div "Roof framing and supports" at bounding box center [427, 141] width 199 height 14
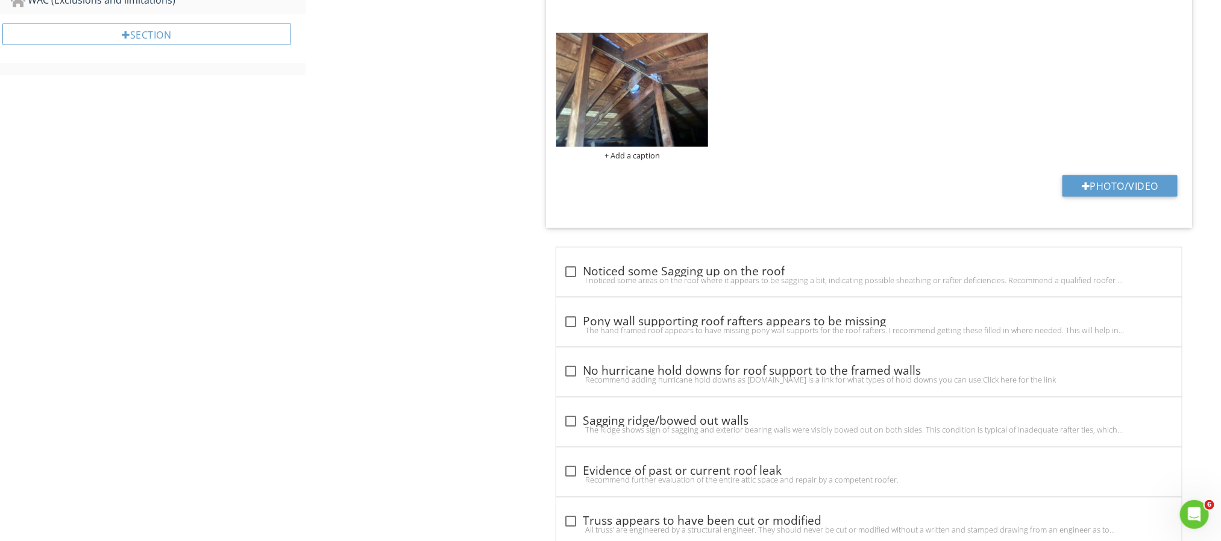
scroll to position [911, 0]
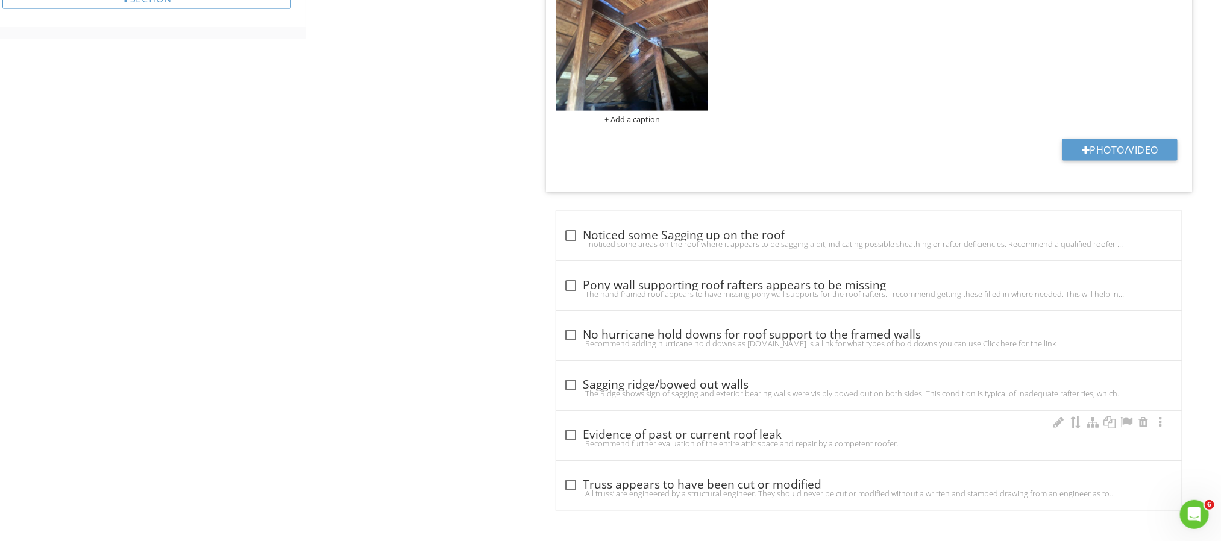
click at [572, 440] on div "Recommend further evaluation of the entire attic space and repair by a competen…" at bounding box center [869, 444] width 611 height 10
checkbox input "true"
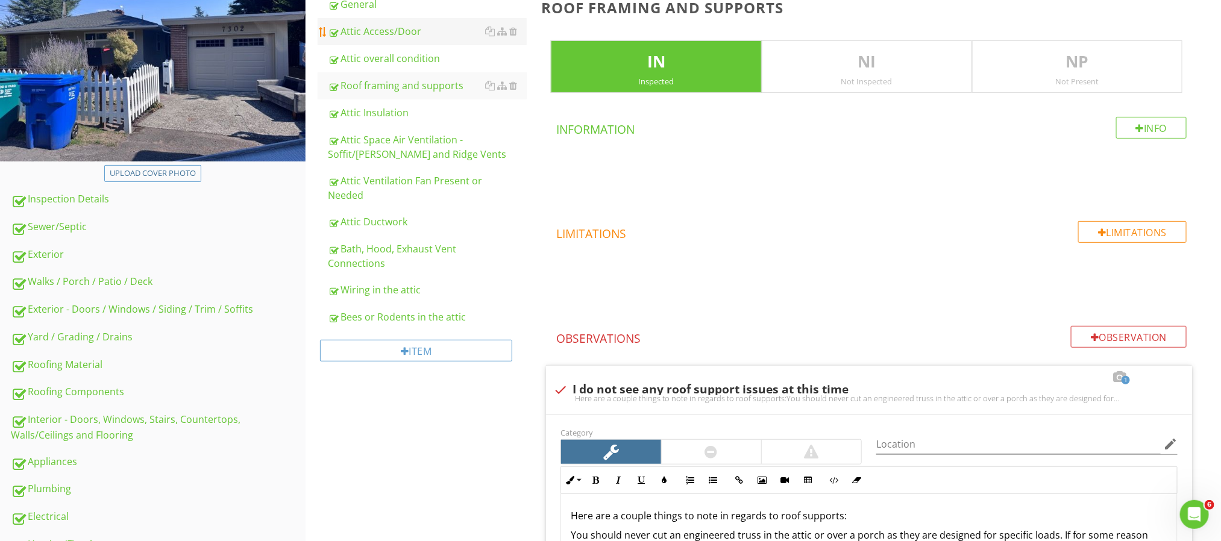
scroll to position [98, 0]
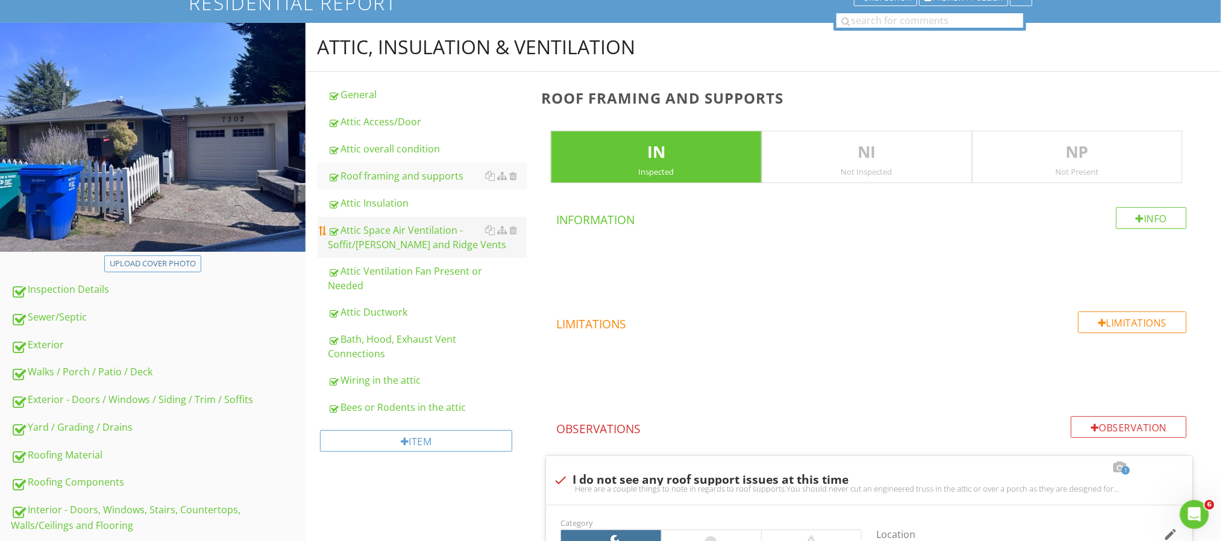
click at [374, 233] on div "Attic Space Air Ventilation - Soffit/Gable and Ridge Vents" at bounding box center [427, 237] width 199 height 29
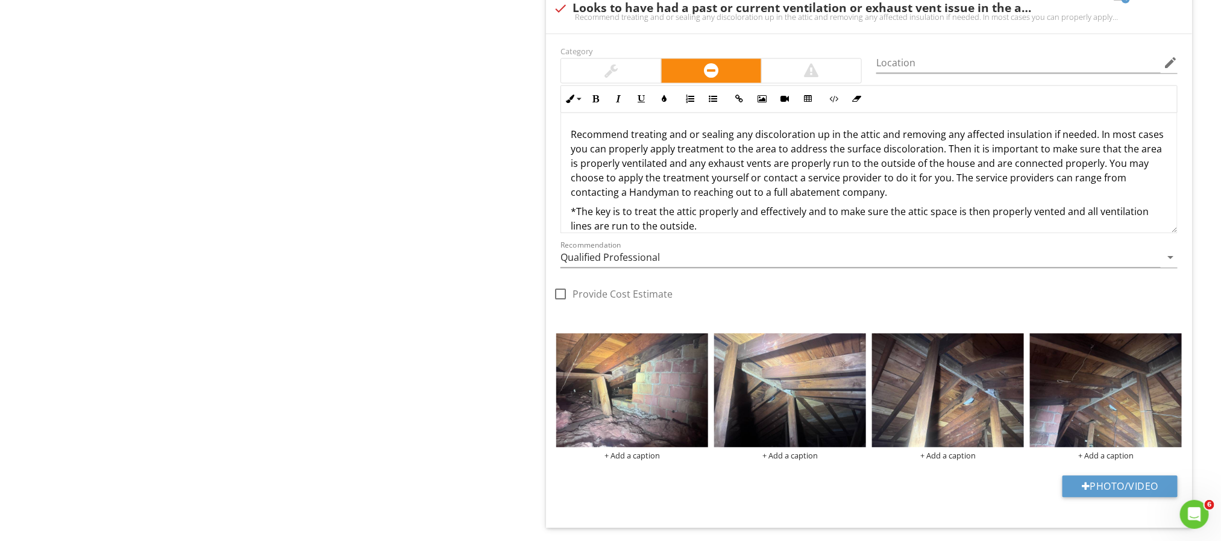
scroll to position [1142, 0]
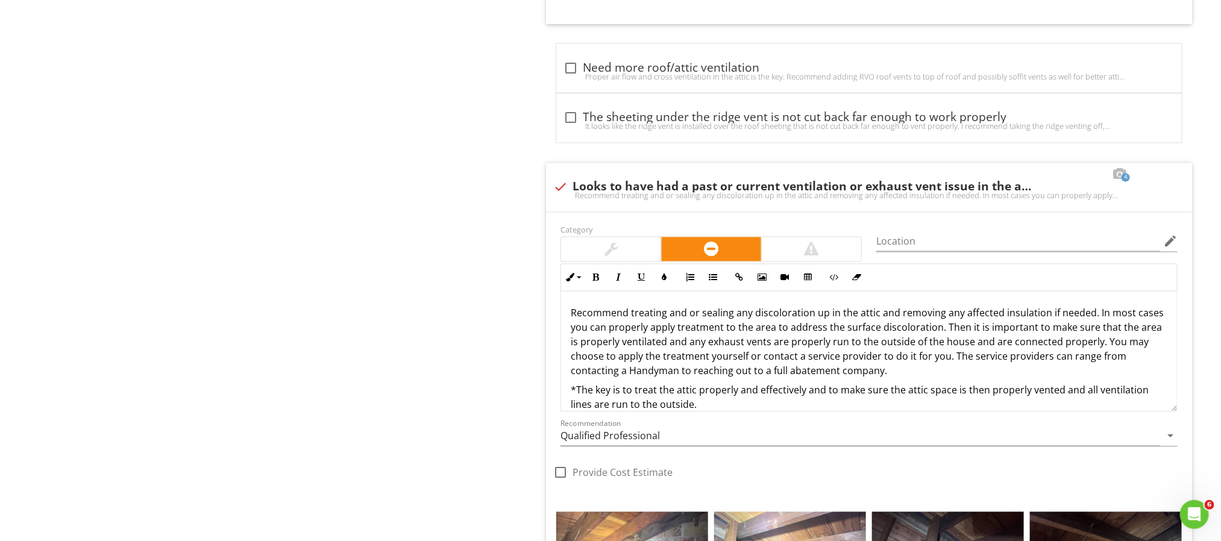
click at [554, 193] on div at bounding box center [560, 187] width 20 height 20
checkbox input "true"
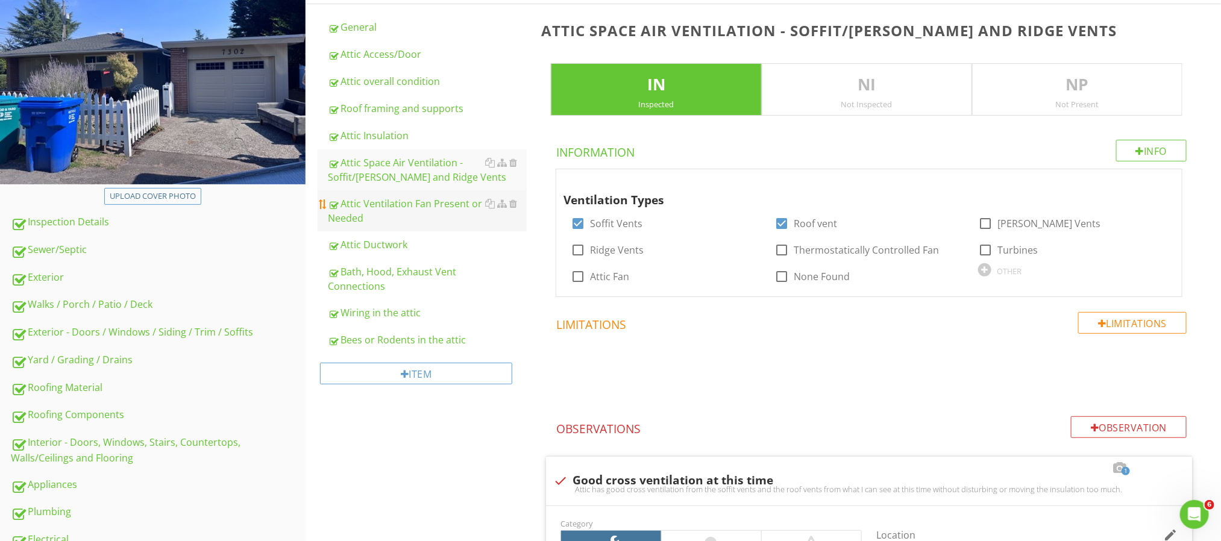
scroll to position [155, 0]
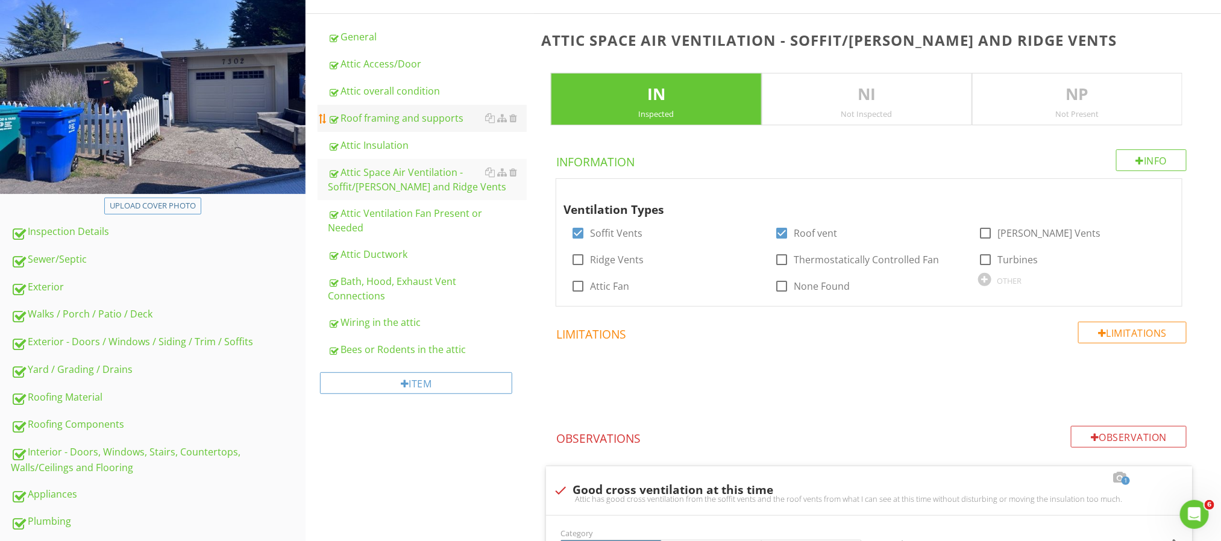
click at [425, 115] on div "Roof framing and supports" at bounding box center [427, 118] width 199 height 14
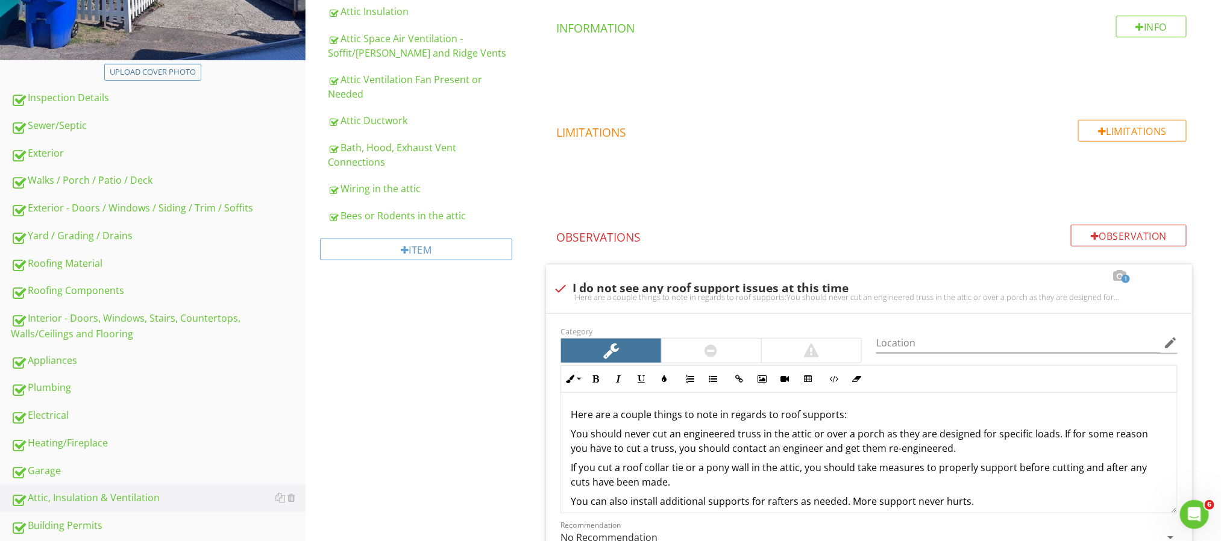
scroll to position [517, 0]
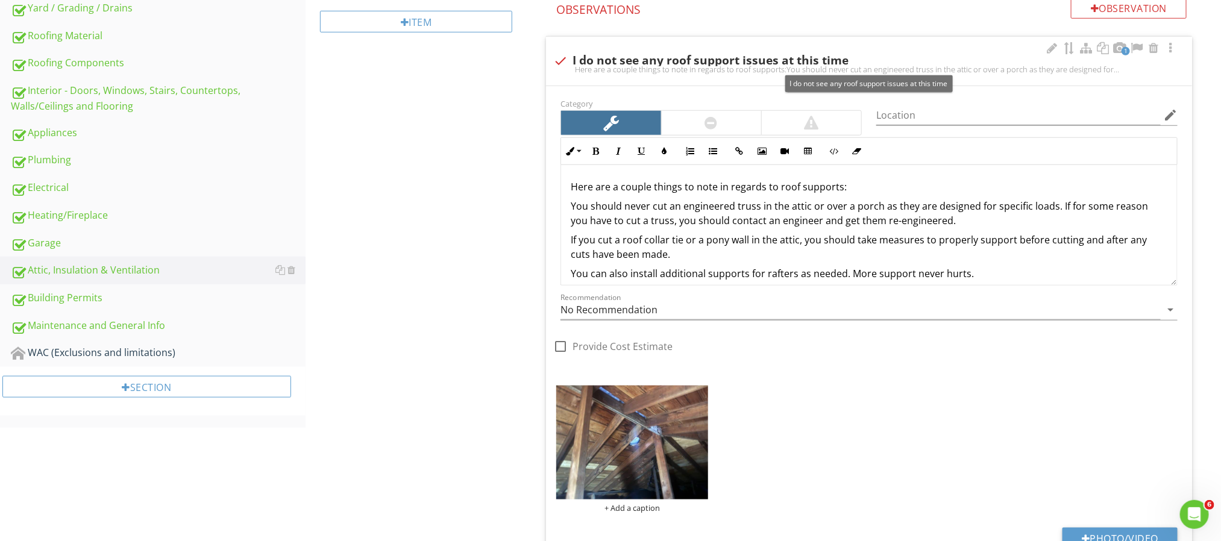
click at [559, 60] on div at bounding box center [560, 61] width 20 height 20
checkbox input "true"
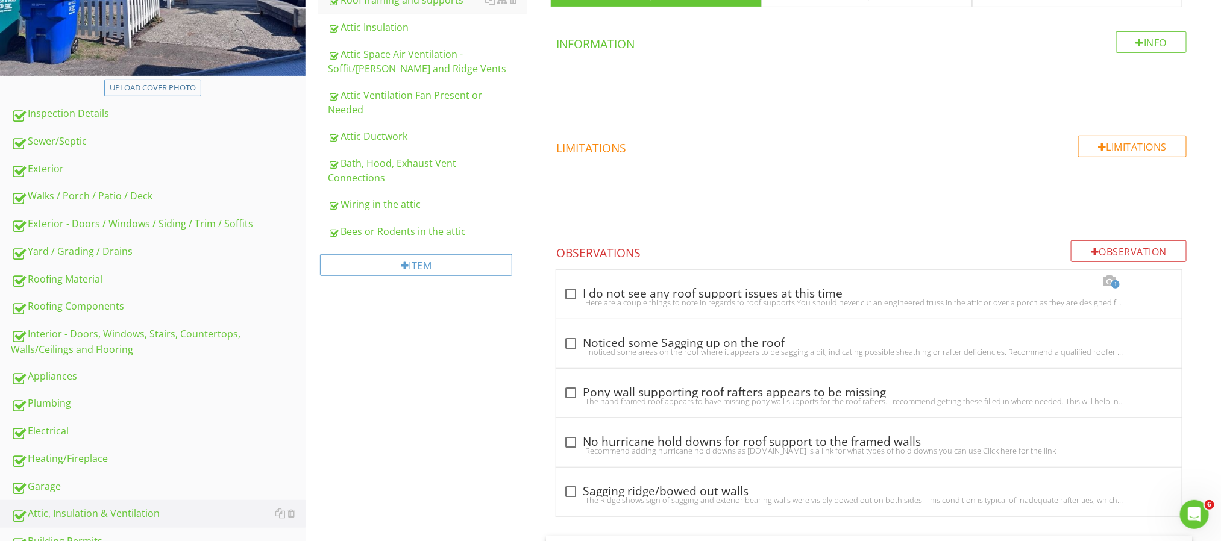
scroll to position [240, 0]
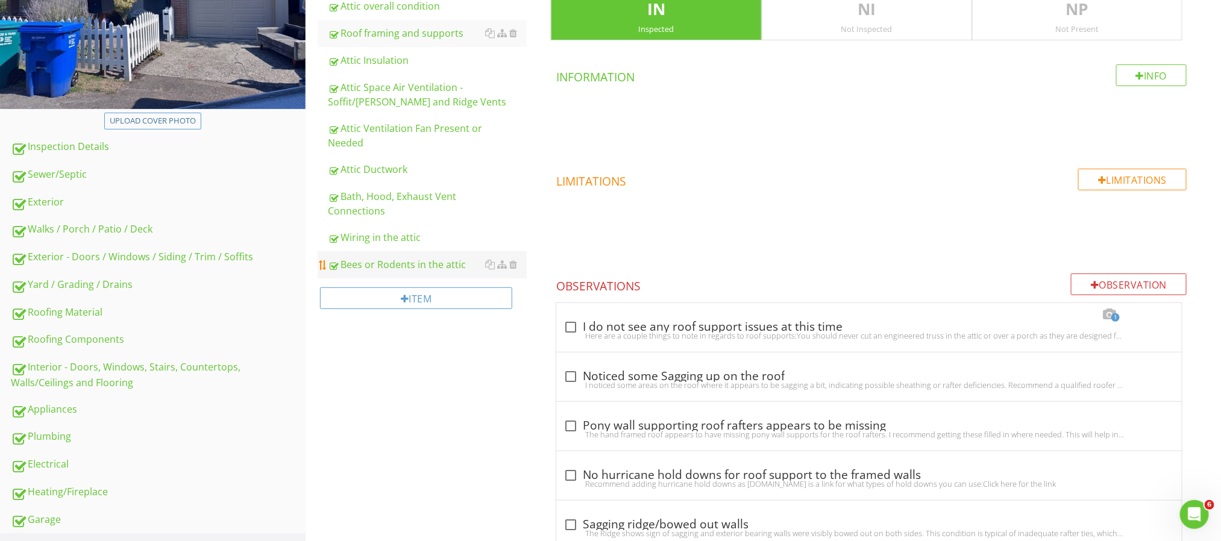
click at [365, 264] on div "Bees or Rodents in the attic" at bounding box center [427, 264] width 199 height 14
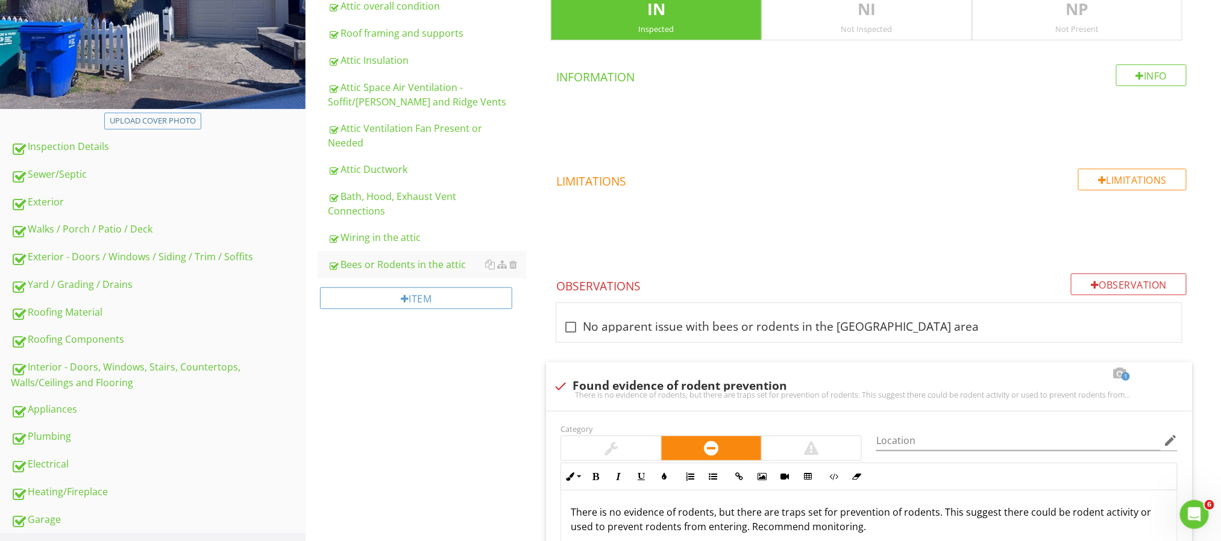
scroll to position [331, 0]
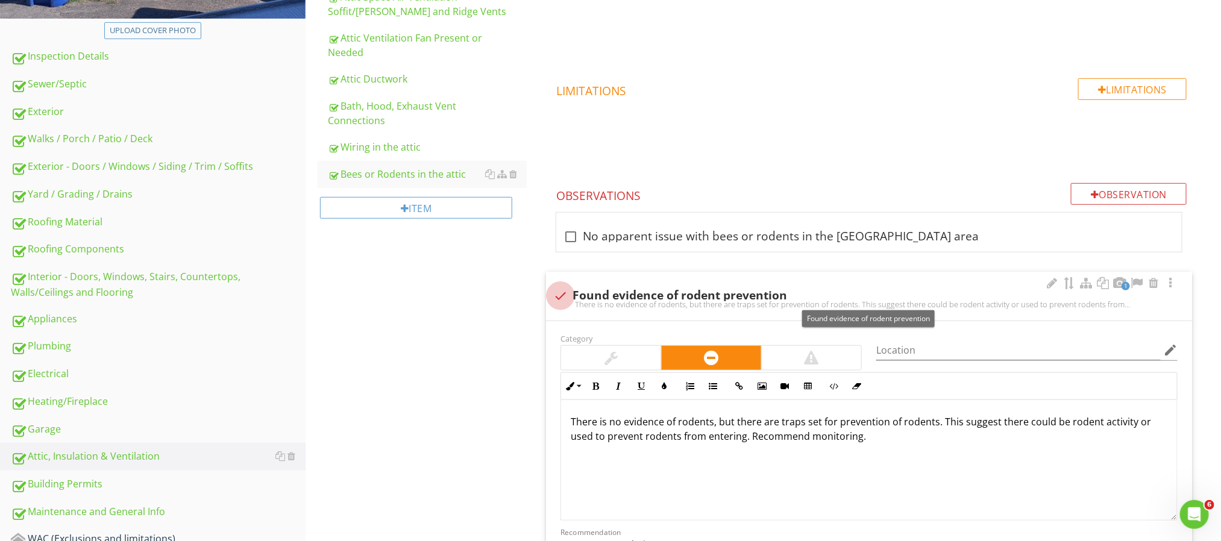
click at [558, 294] on div at bounding box center [560, 296] width 20 height 20
checkbox input "true"
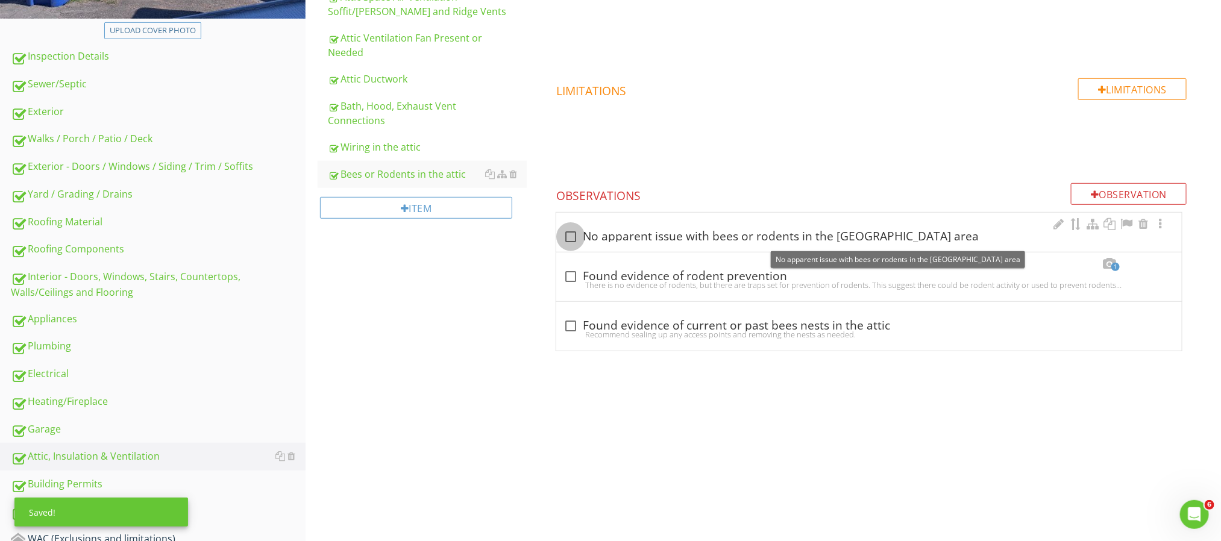
click at [568, 235] on div at bounding box center [571, 237] width 20 height 20
checkbox input "true"
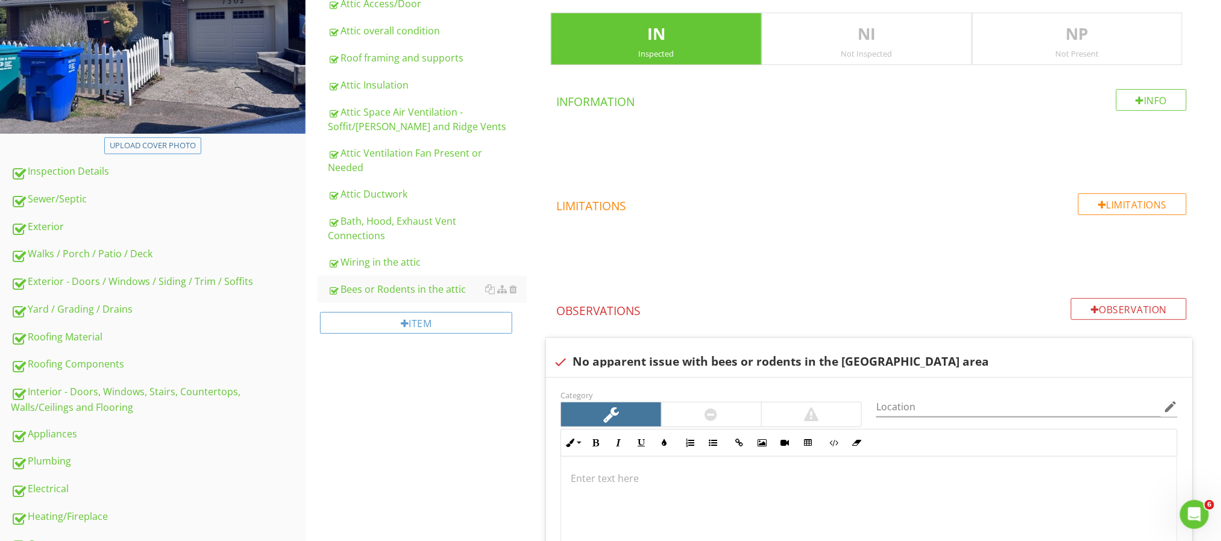
scroll to position [115, 0]
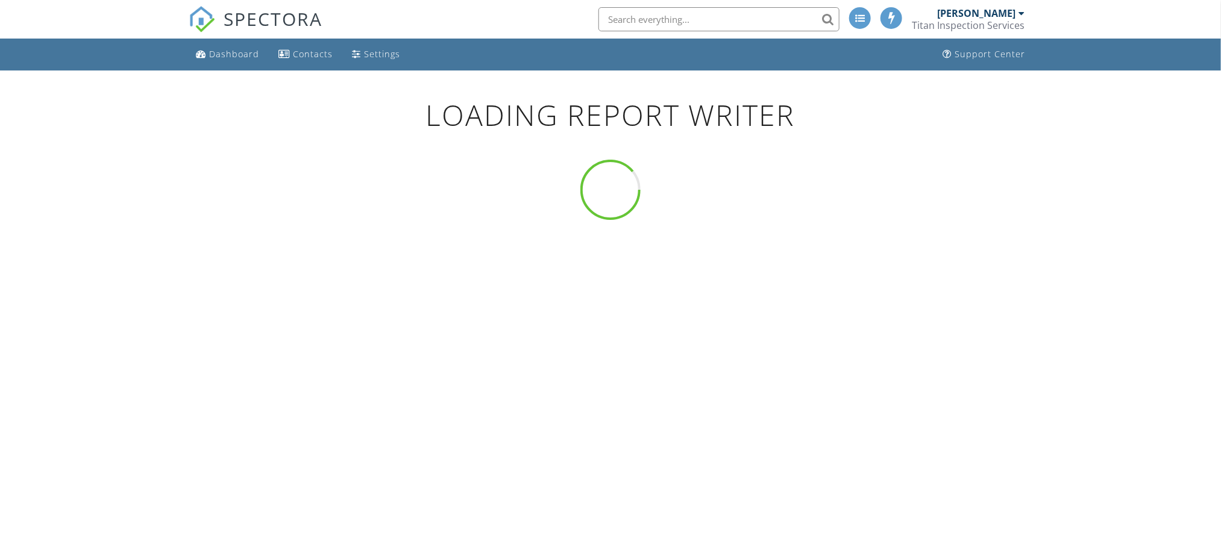
scroll to position [71, 0]
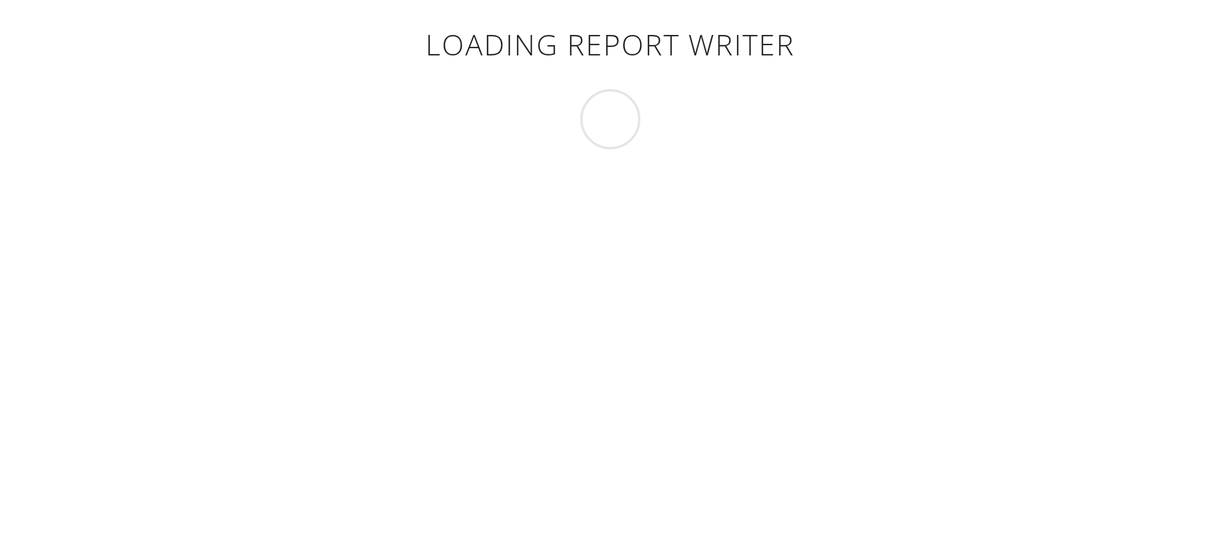
scroll to position [71, 0]
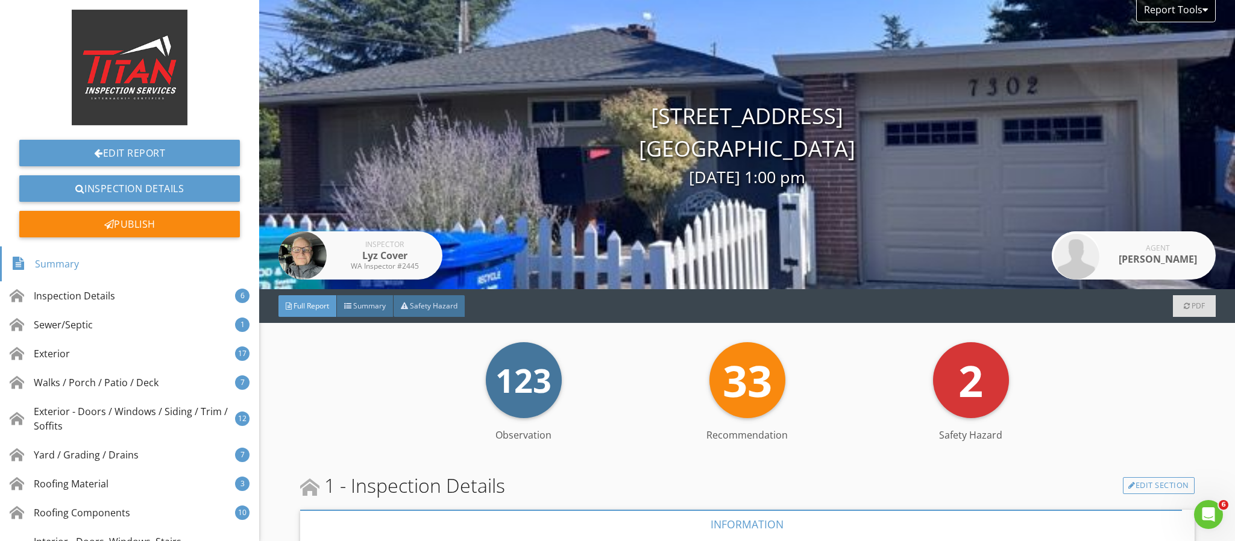
drag, startPoint x: 1082, startPoint y: 333, endPoint x: 1170, endPoint y: 394, distance: 107.0
click at [1176, 412] on div "123 Observation 33 Recommendation 2 Safety Hazard" at bounding box center [747, 380] width 894 height 76
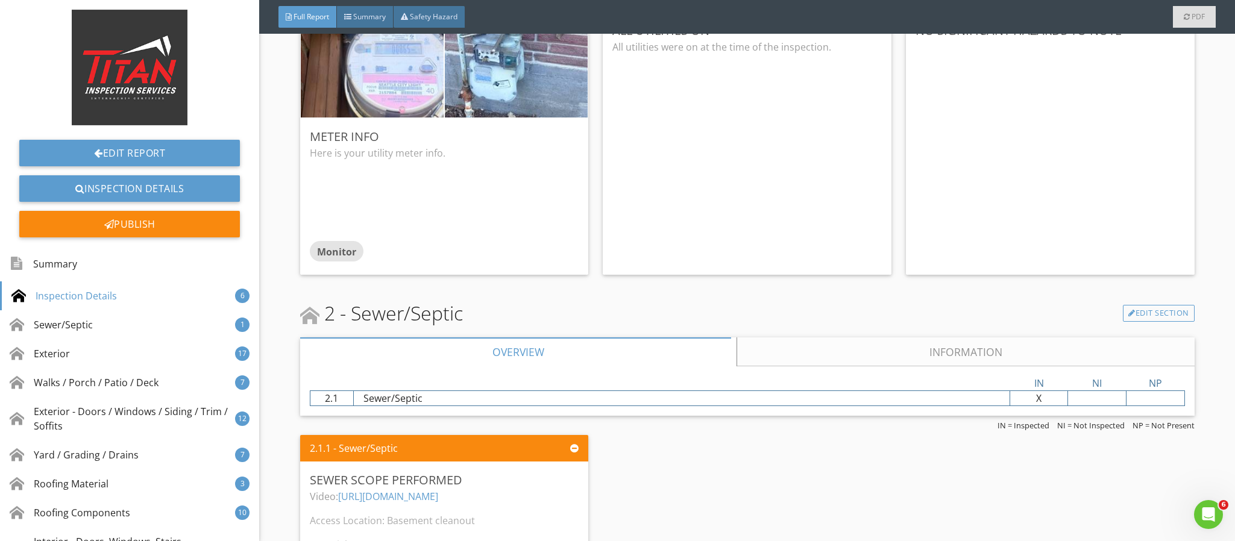
scroll to position [1175, 0]
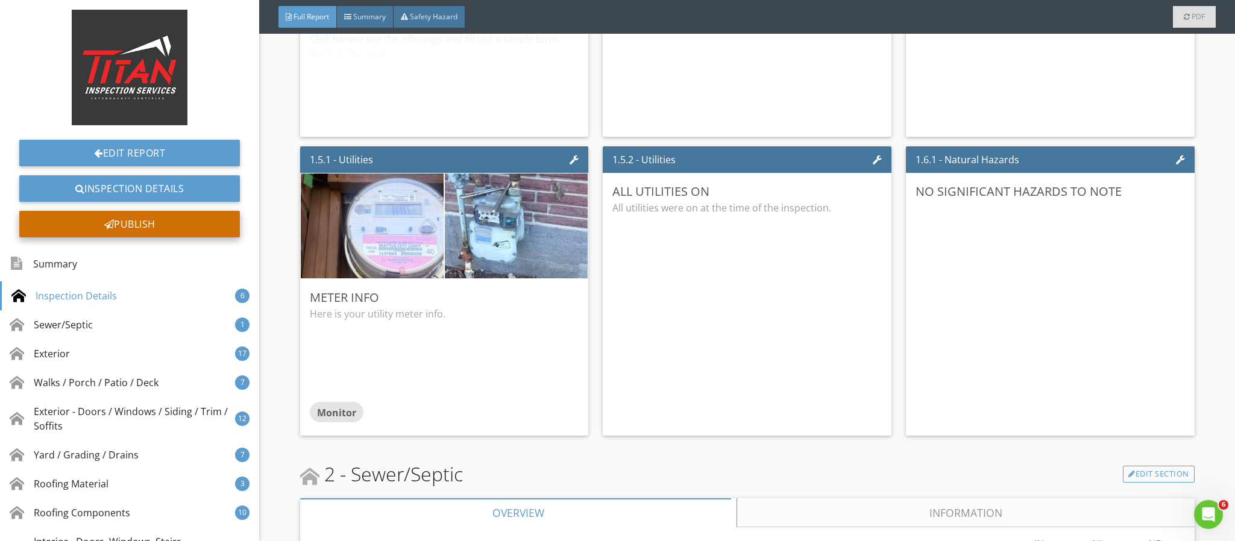
click at [104, 228] on div at bounding box center [109, 224] width 10 height 10
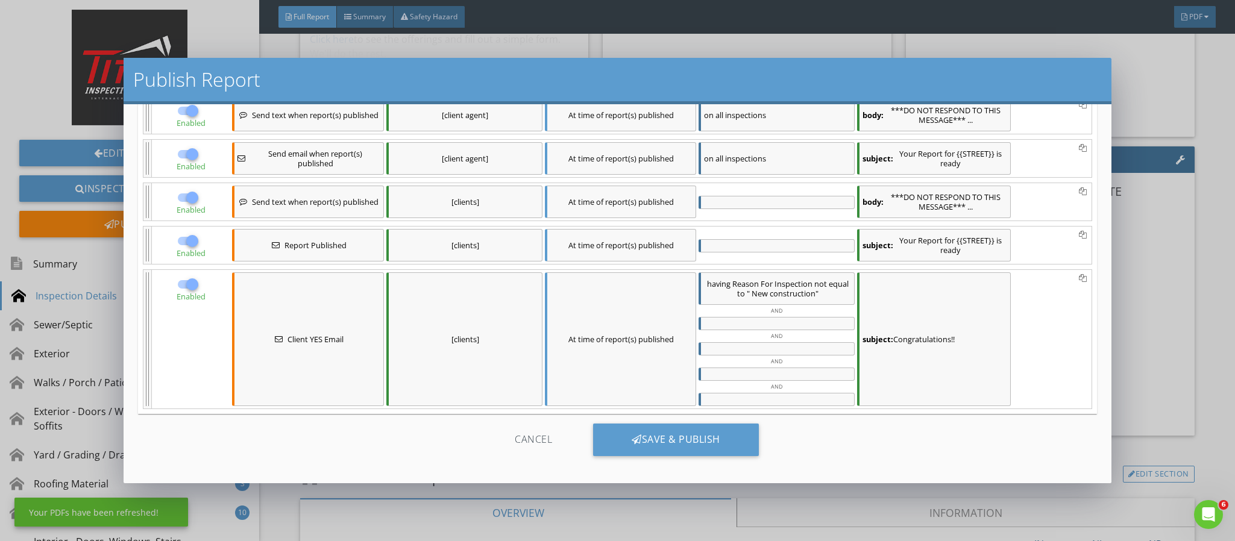
scroll to position [132, 0]
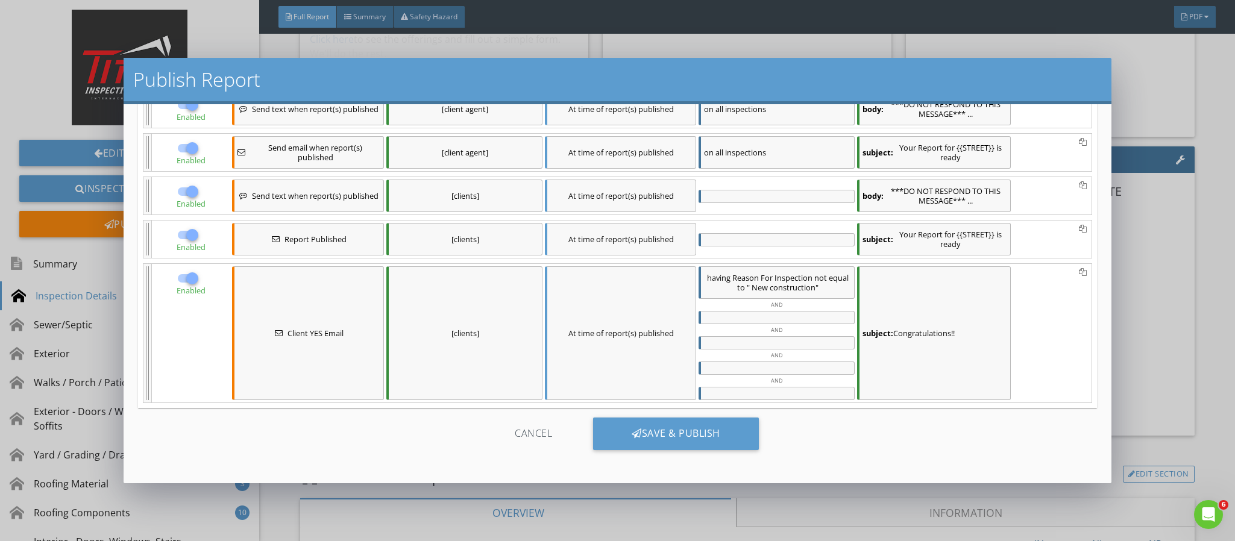
click at [514, 436] on div "Cancel" at bounding box center [533, 434] width 115 height 33
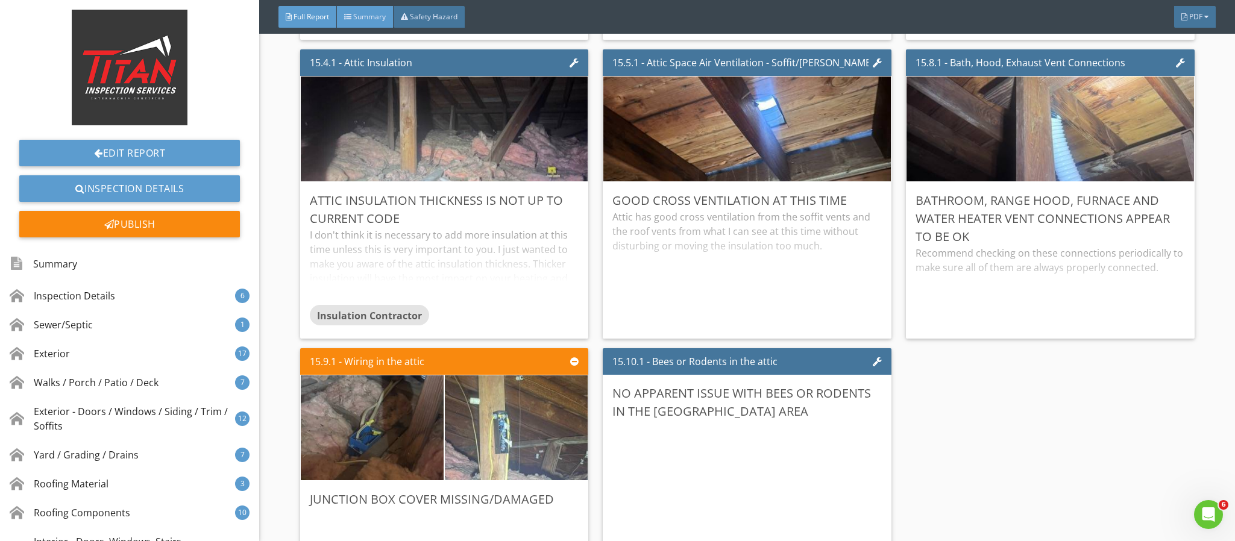
scroll to position [21601, 0]
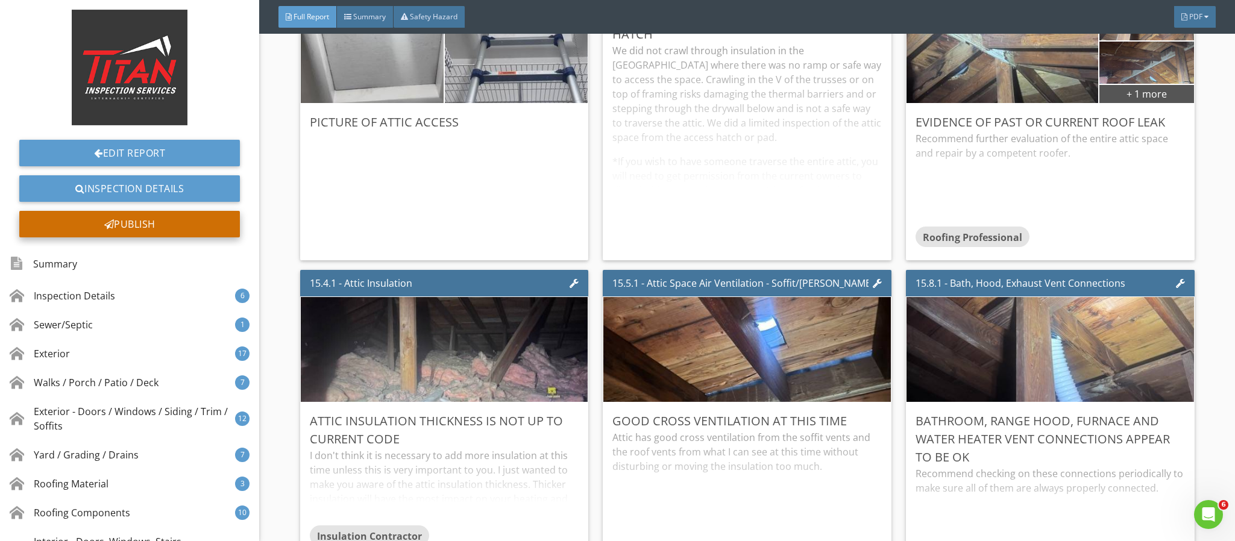
click at [113, 227] on div "Publish" at bounding box center [129, 224] width 221 height 27
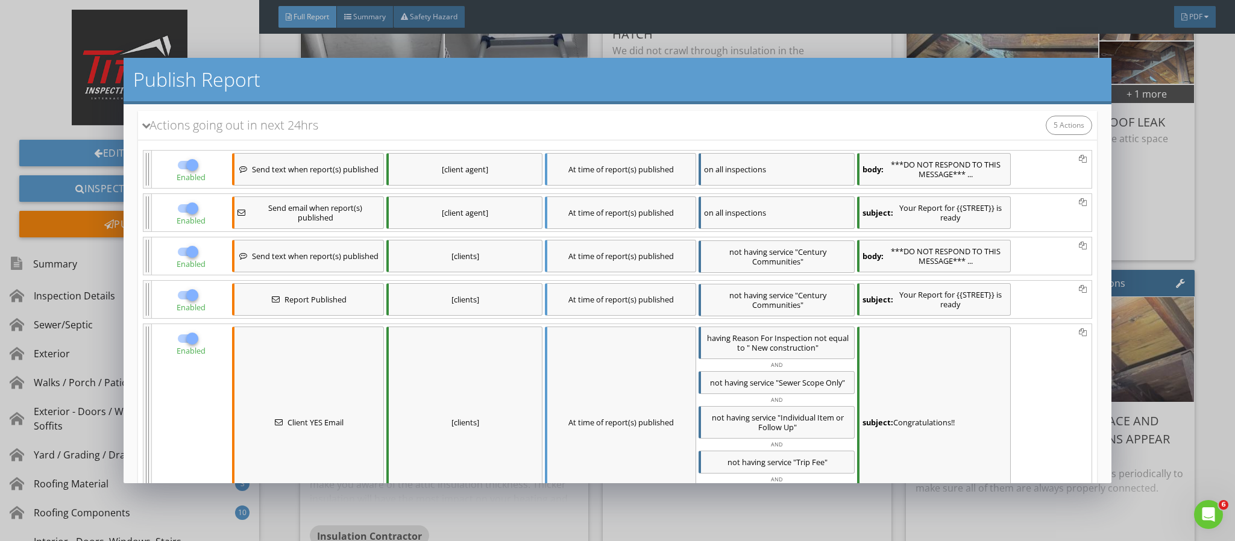
scroll to position [190, 0]
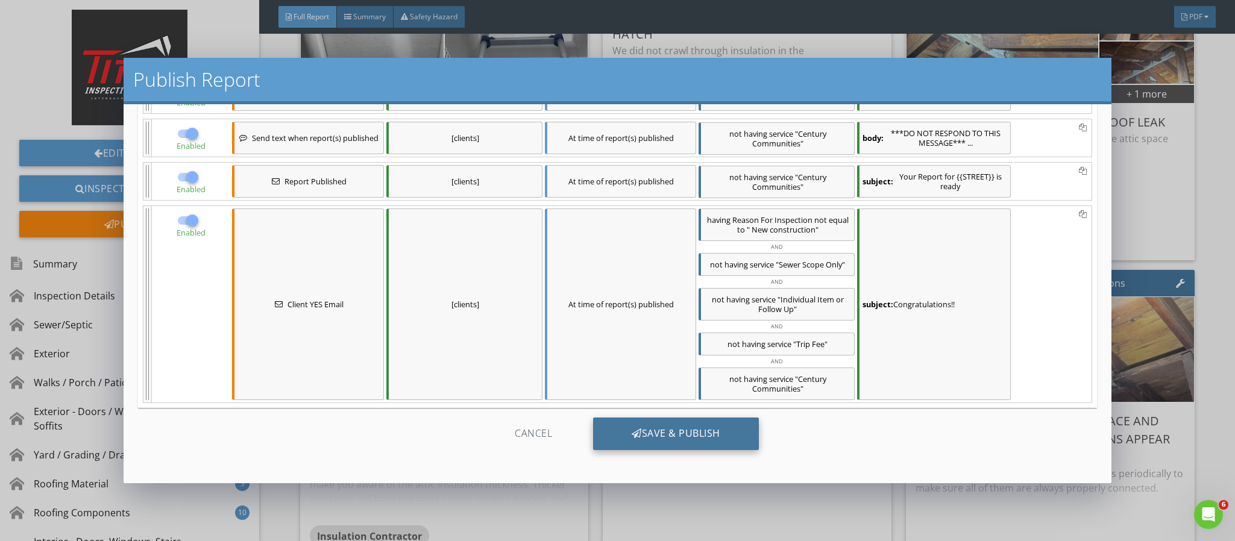
click at [622, 425] on div "Save & Publish" at bounding box center [676, 434] width 166 height 33
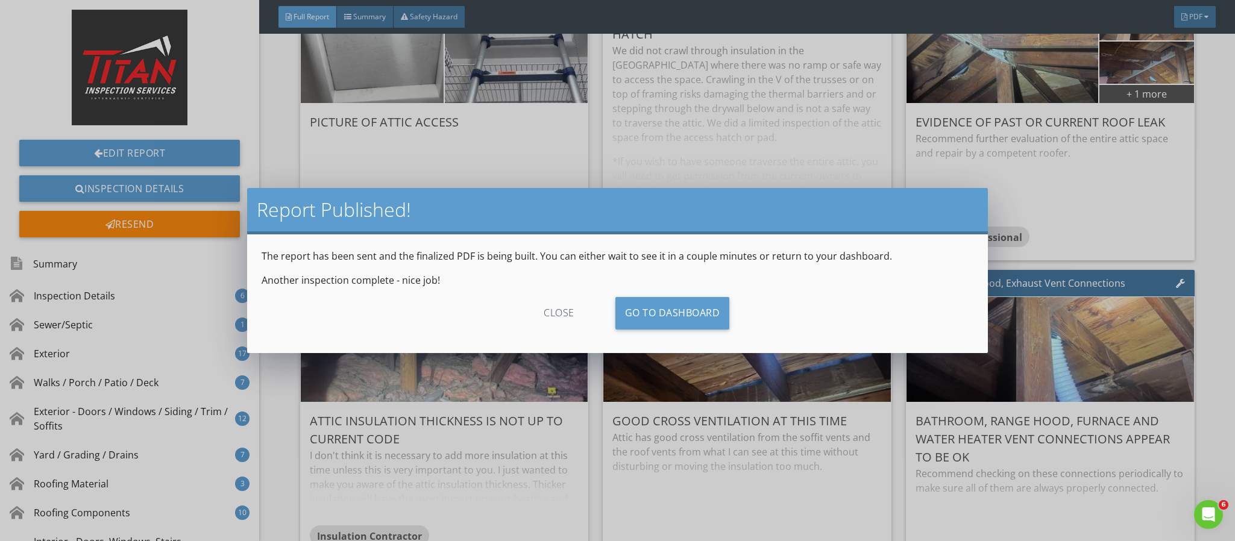
click at [545, 309] on div "close" at bounding box center [559, 313] width 108 height 33
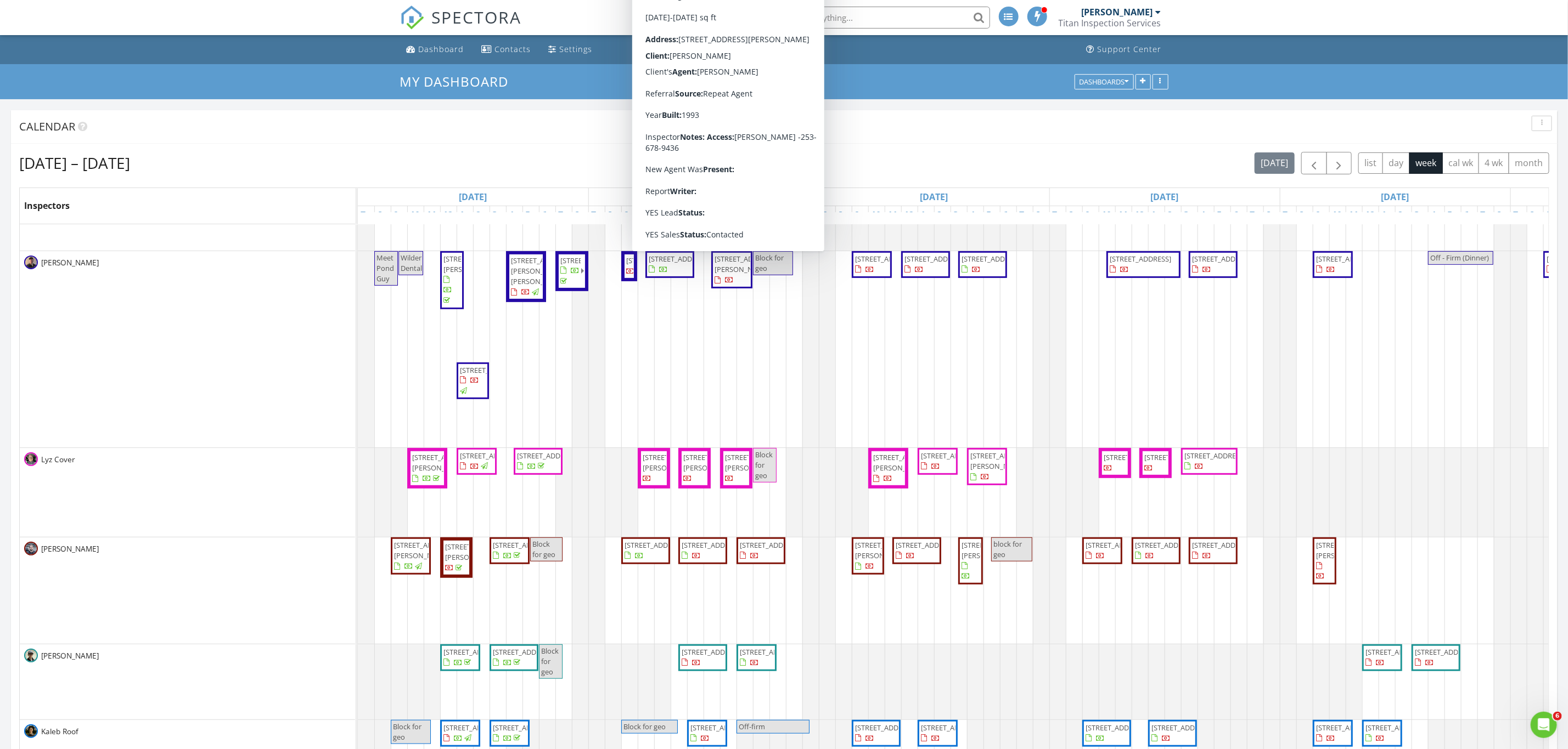
scroll to position [535, 0]
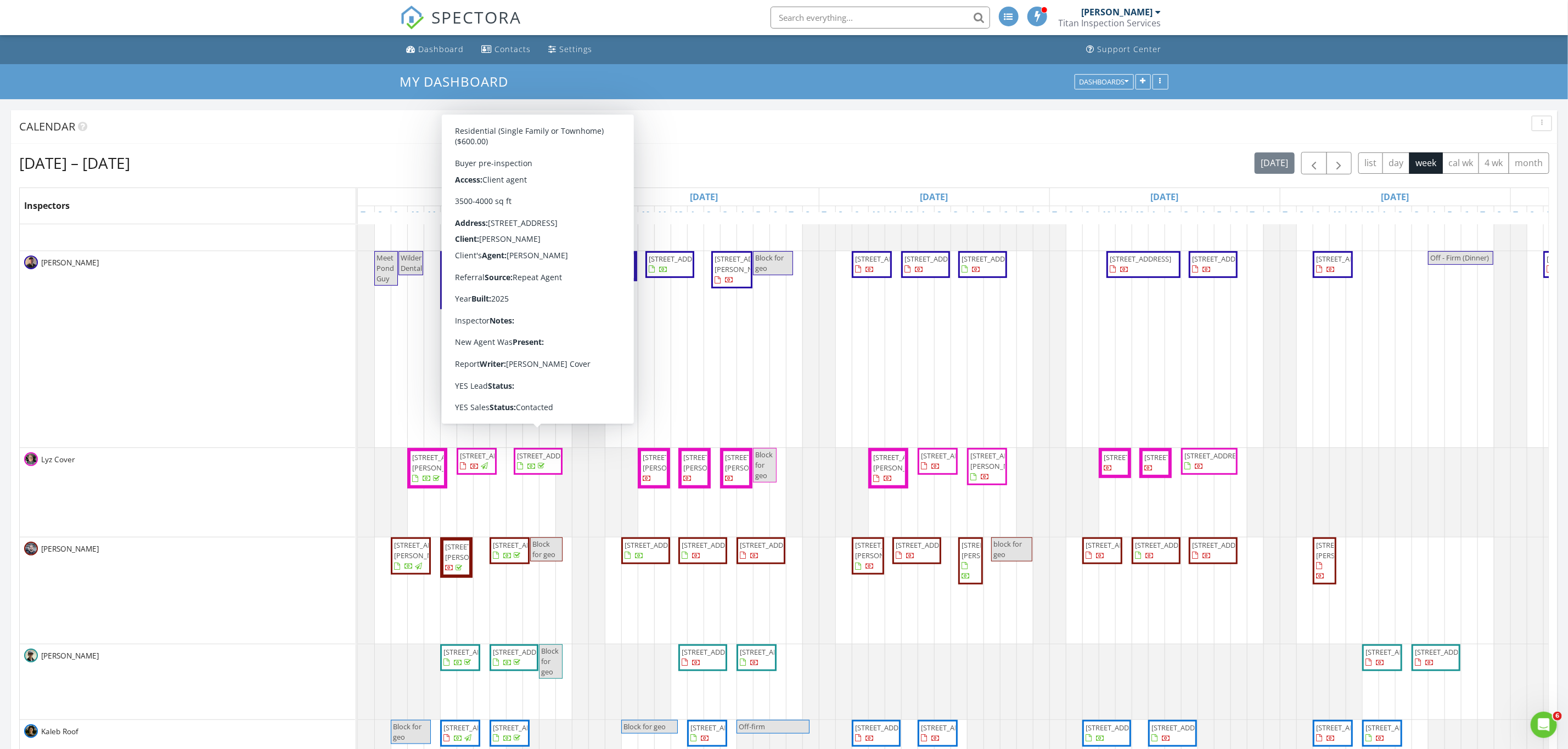
click at [542, 470] on span "10019 NE 196th Pl 10, Bothell 98011" at bounding box center [538, 461] width 45 height 22
